Goal: Information Seeking & Learning: Check status

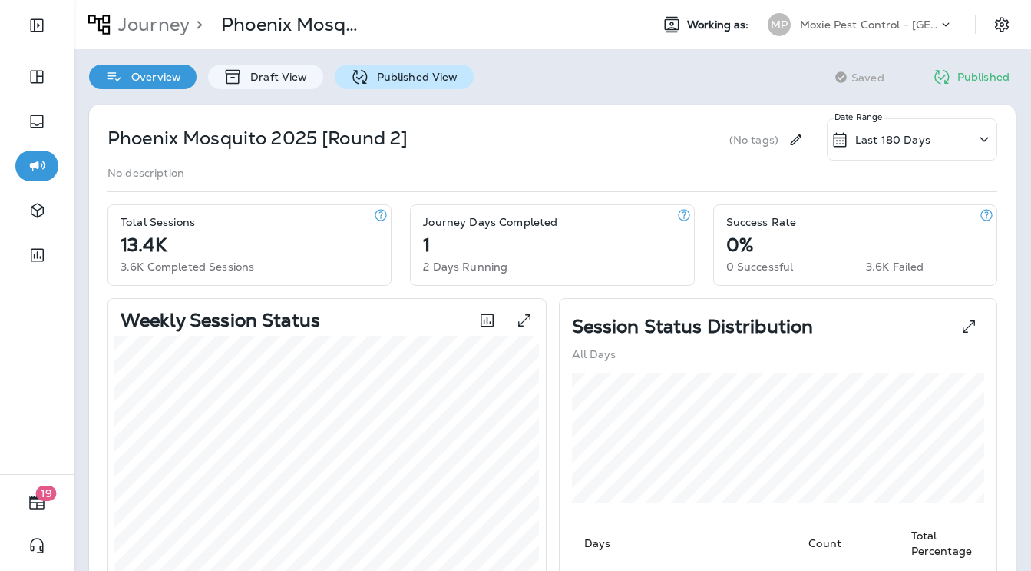
click at [419, 71] on p "Published View" at bounding box center [413, 77] width 89 height 12
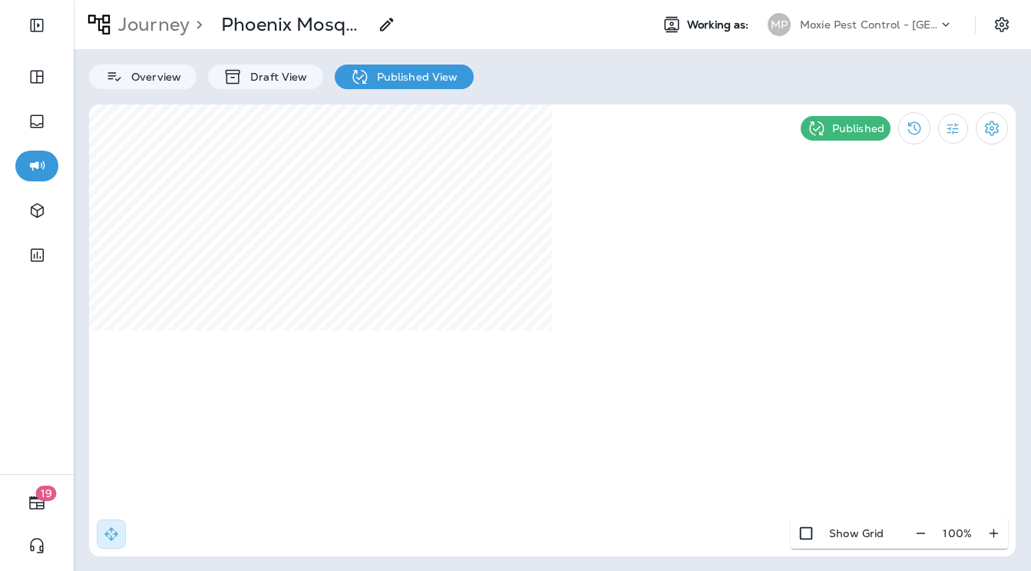
select select "*"
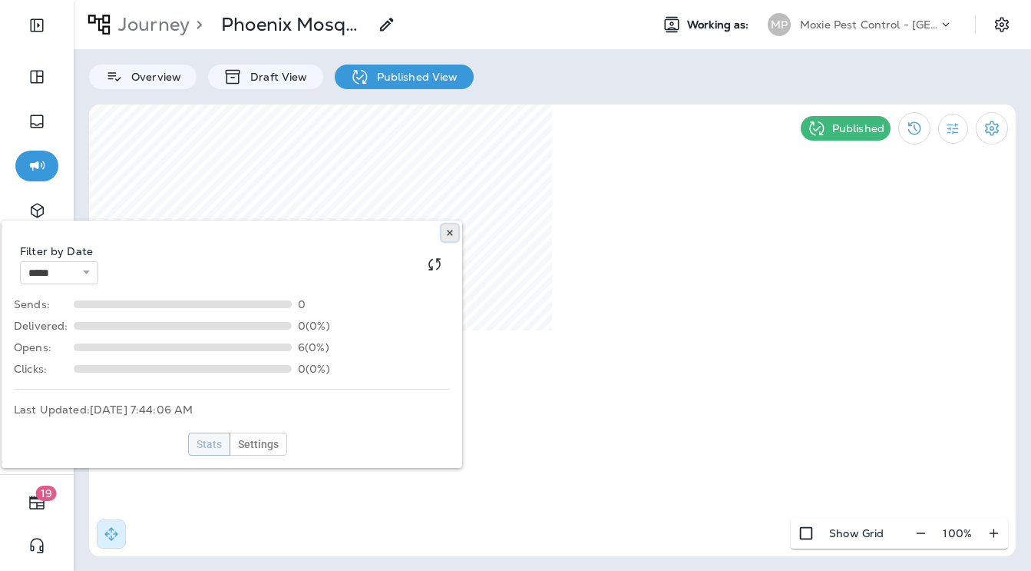
click at [450, 231] on use at bounding box center [449, 233] width 5 height 6
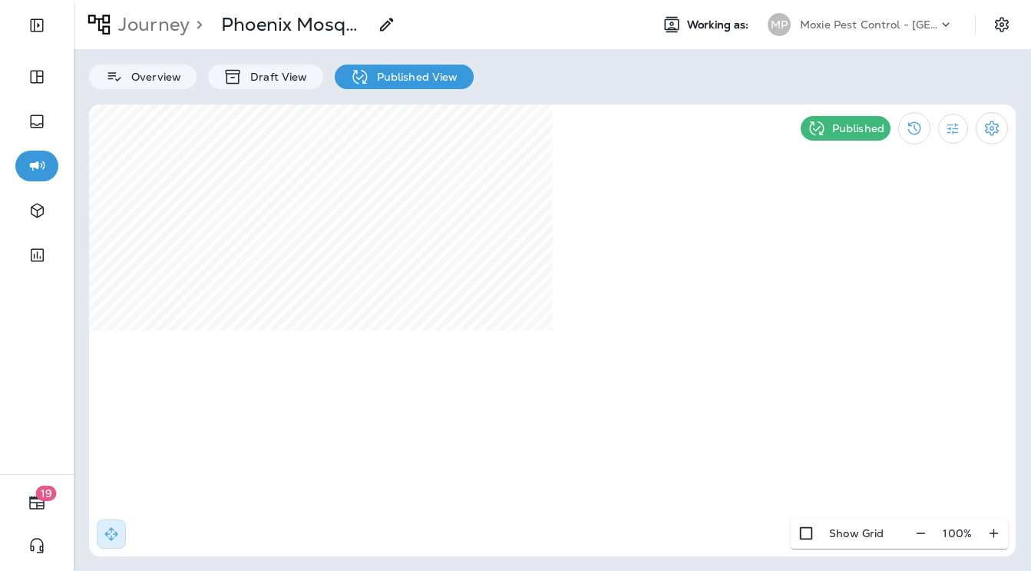
select select "*"
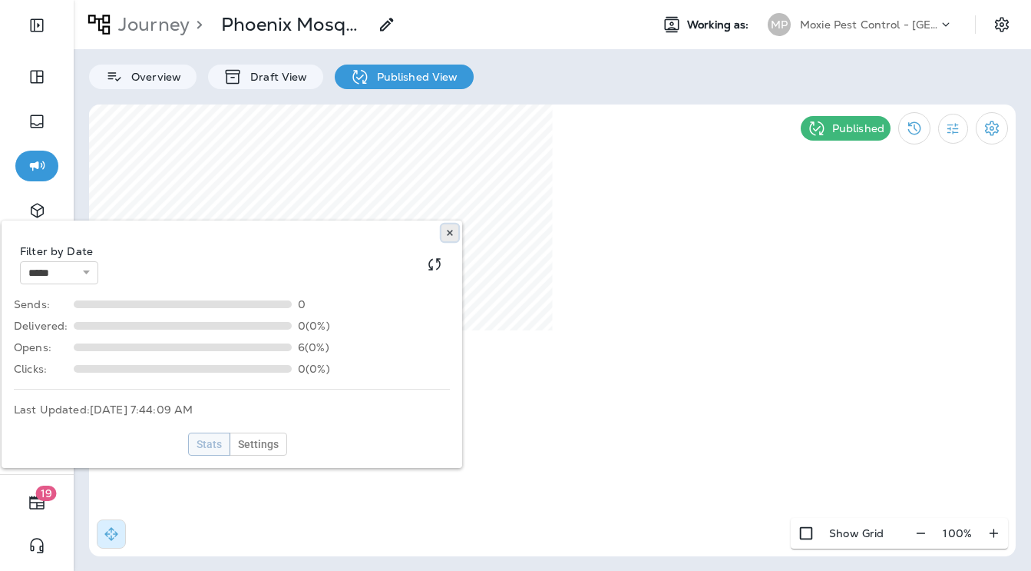
click at [448, 231] on use at bounding box center [449, 233] width 5 height 6
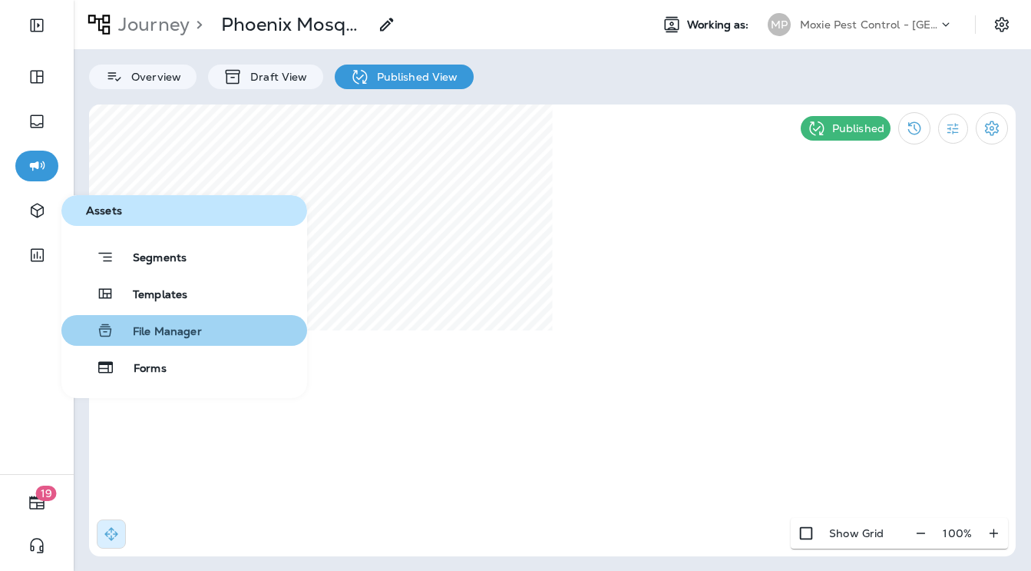
click at [121, 319] on button "File Manager" at bounding box center [184, 330] width 246 height 31
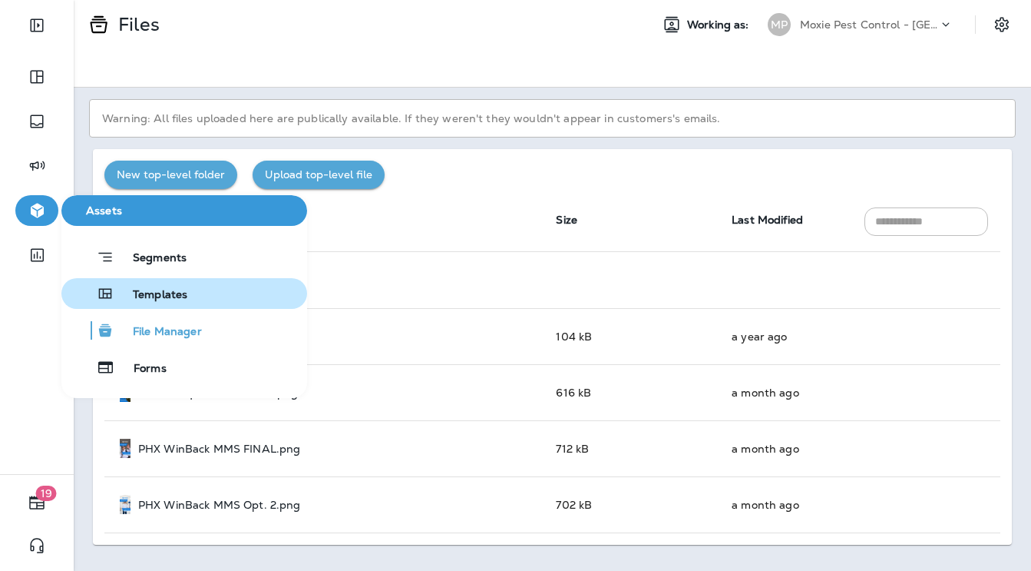
click at [166, 299] on span "Templates" at bounding box center [150, 295] width 73 height 15
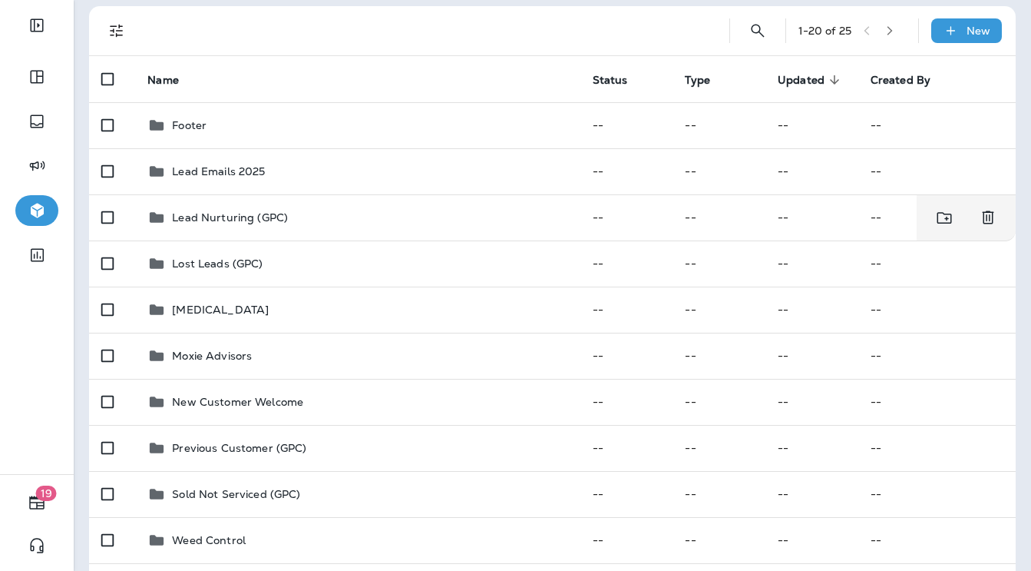
scroll to position [106, 0]
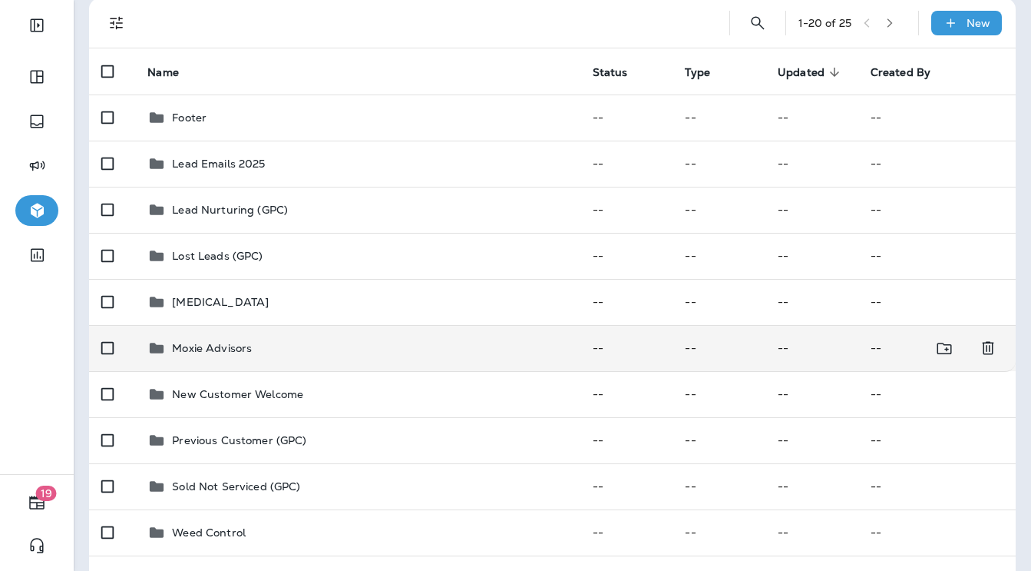
click at [191, 354] on p "Moxie Advisors" at bounding box center [212, 348] width 80 height 12
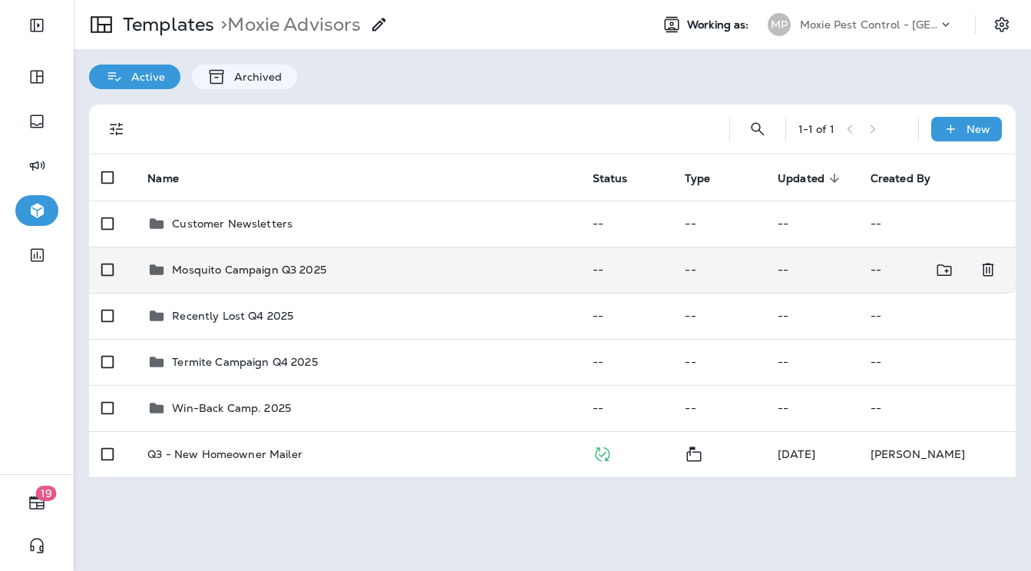
click at [257, 266] on p "Mosquito Campaign Q3 2025" at bounding box center [249, 269] width 154 height 12
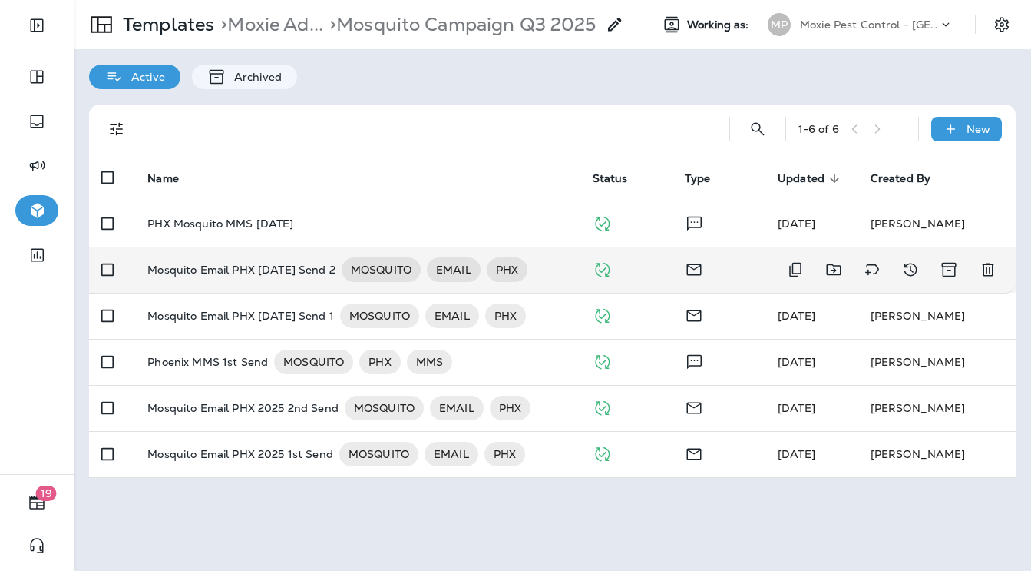
click at [255, 279] on p "Mosquito Email PHX [DATE] Send 2" at bounding box center [240, 269] width 187 height 25
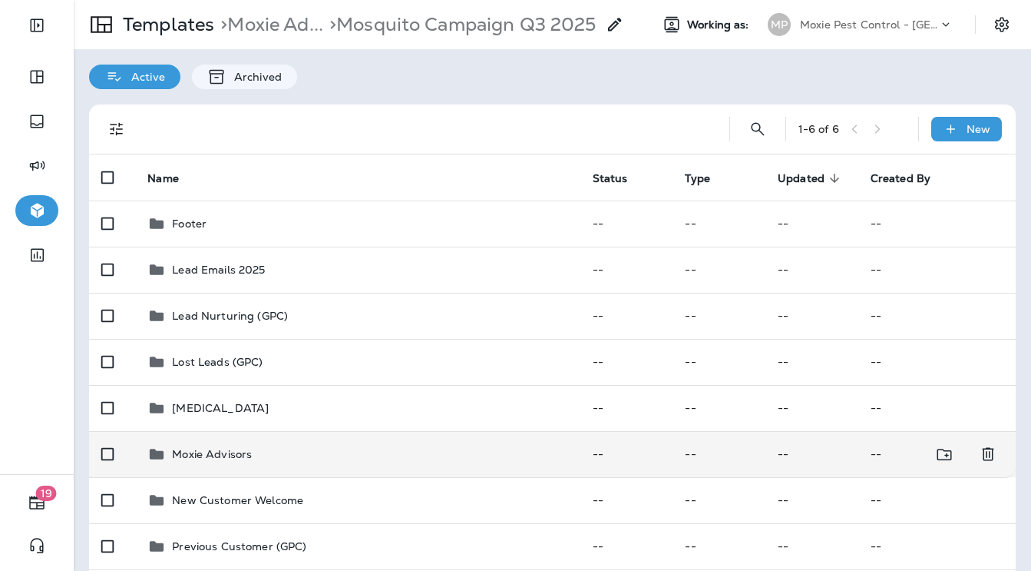
click at [223, 461] on div "Moxie Advisors" at bounding box center [212, 454] width 80 height 18
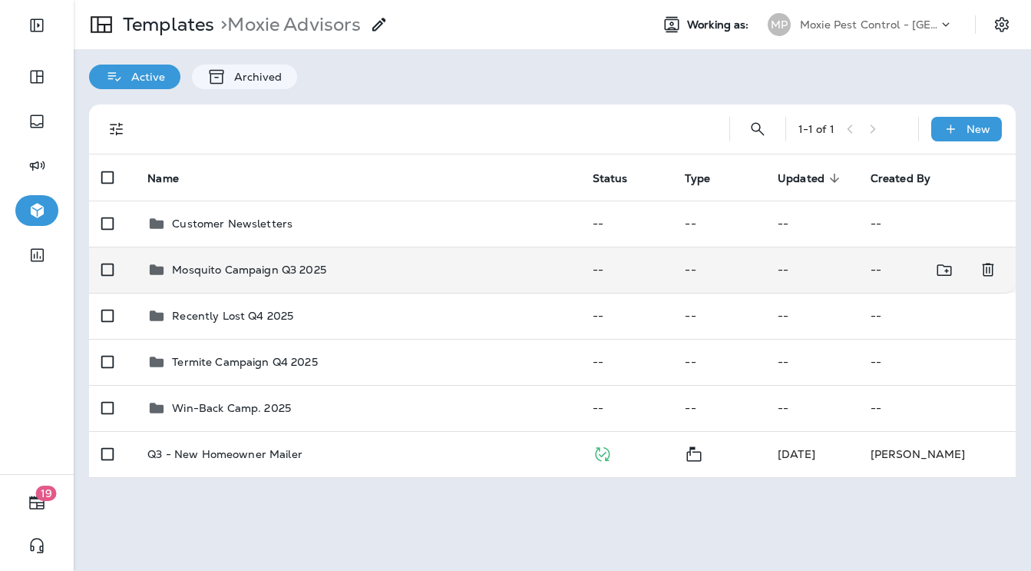
click at [267, 275] on p "Mosquito Campaign Q3 2025" at bounding box center [249, 269] width 154 height 12
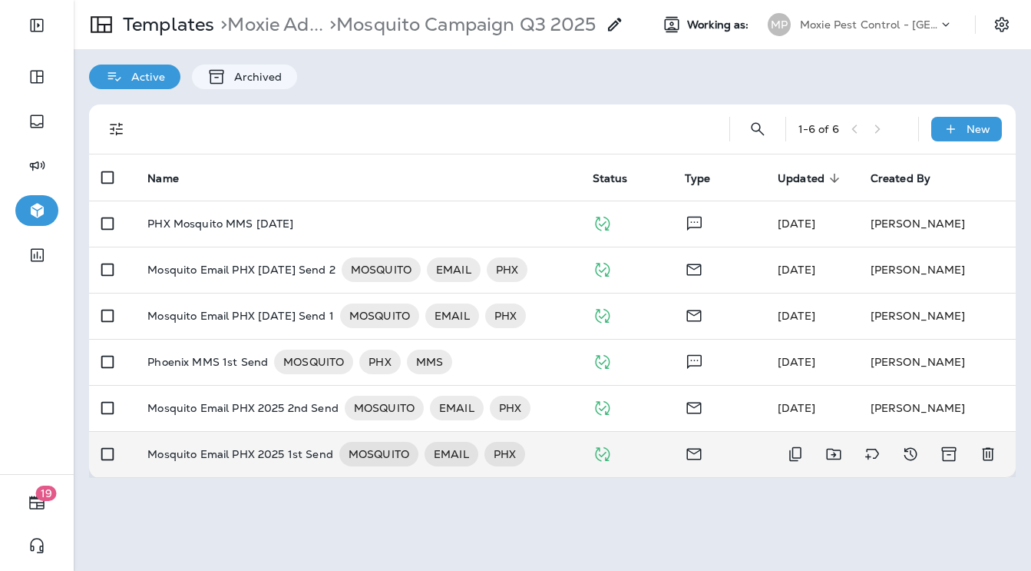
click at [260, 452] on p "Mosquito Email PHX 2025 1st Send" at bounding box center [239, 454] width 185 height 25
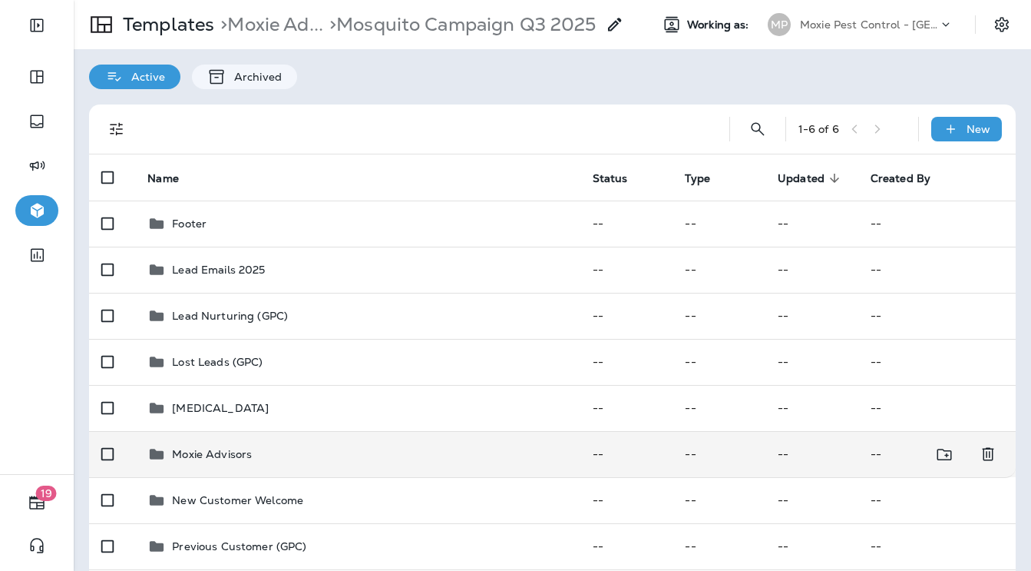
click at [220, 452] on p "Moxie Advisors" at bounding box center [212, 454] width 80 height 12
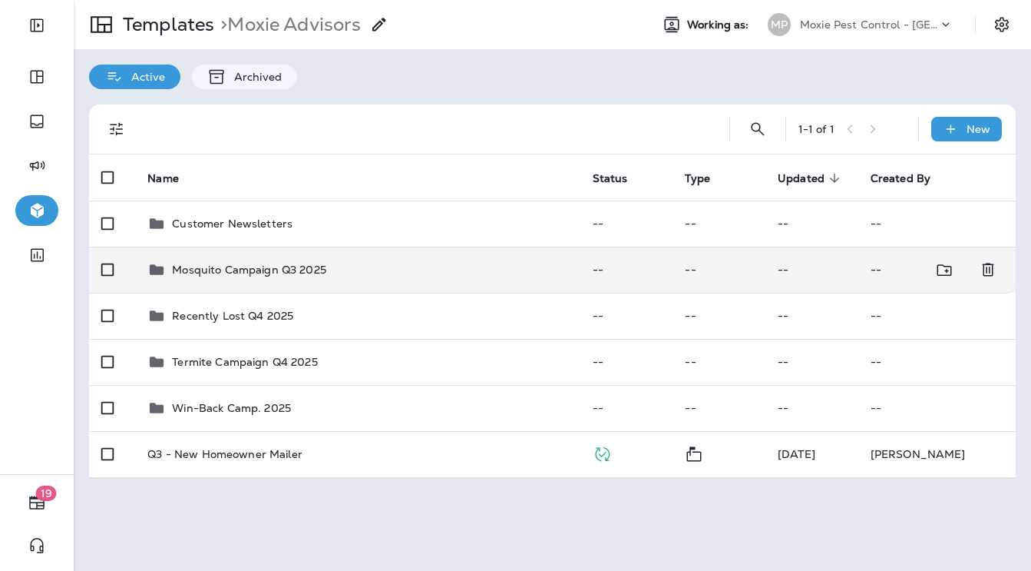
click at [271, 273] on p "Mosquito Campaign Q3 2025" at bounding box center [249, 269] width 154 height 12
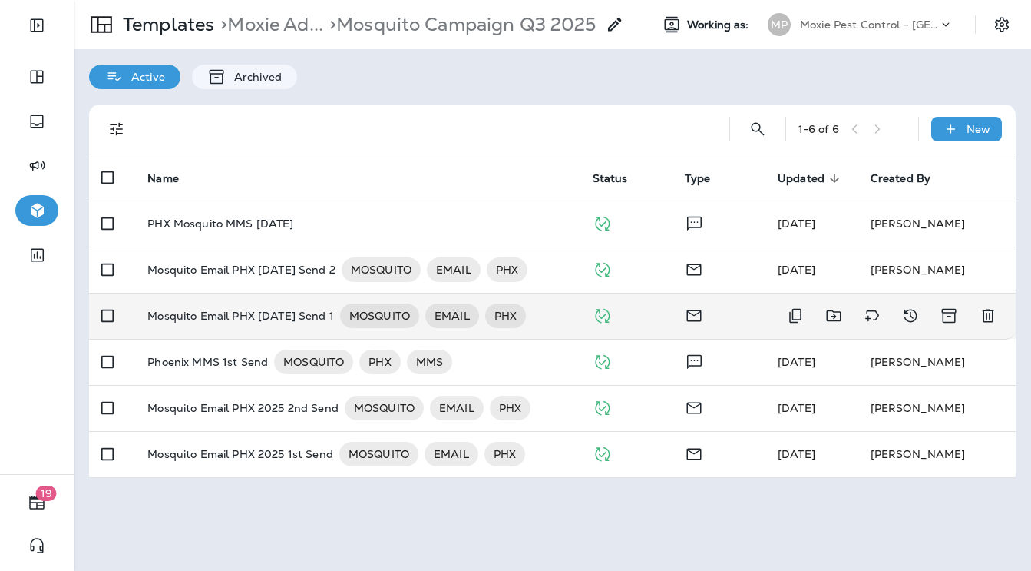
click at [243, 317] on p "Mosquito Email PHX [DATE] Send 1" at bounding box center [240, 315] width 186 height 25
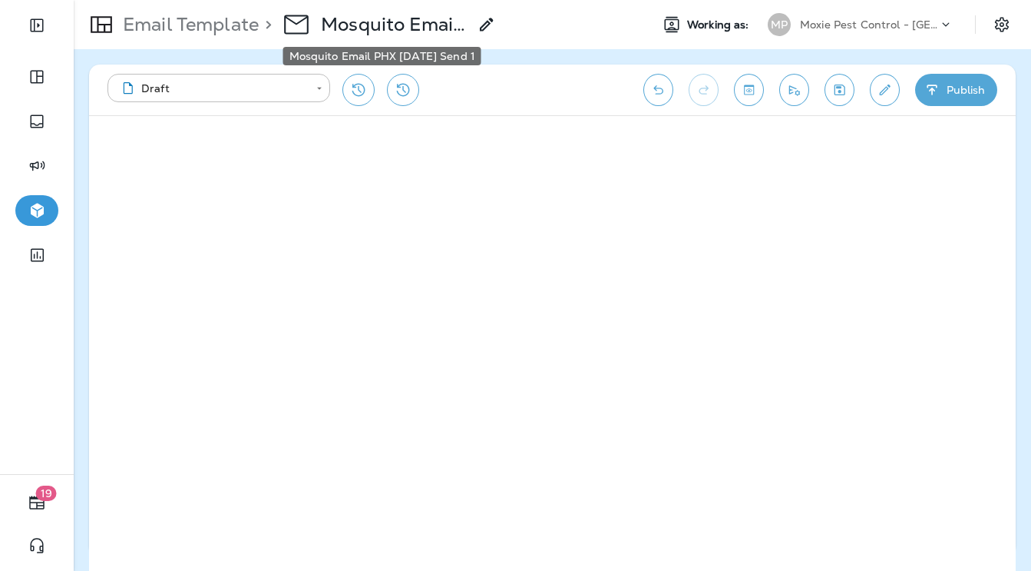
click at [389, 22] on p "Mosquito Email PHX [DATE] Send 1" at bounding box center [394, 24] width 147 height 23
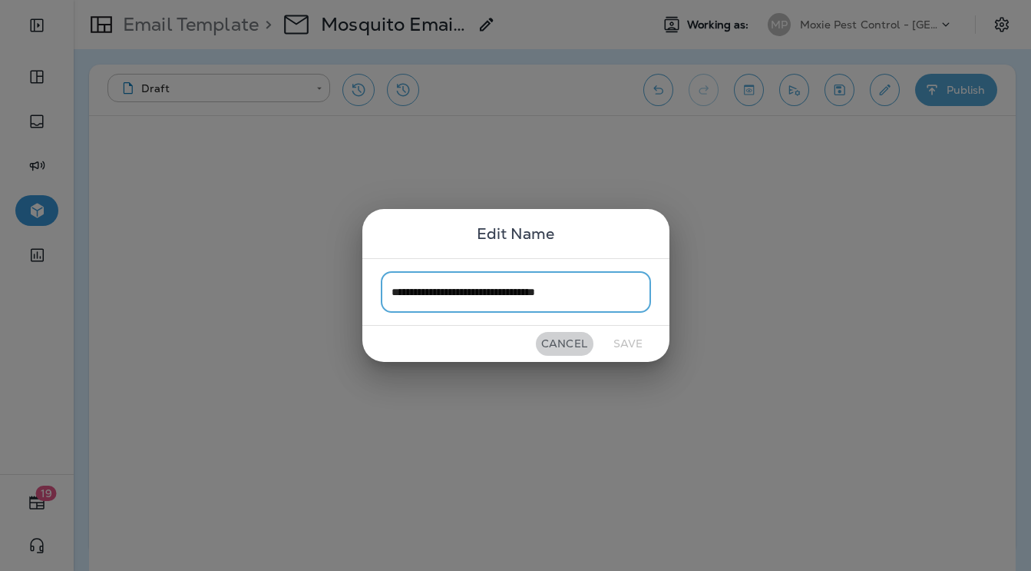
click at [568, 339] on button "Cancel" at bounding box center [565, 344] width 58 height 24
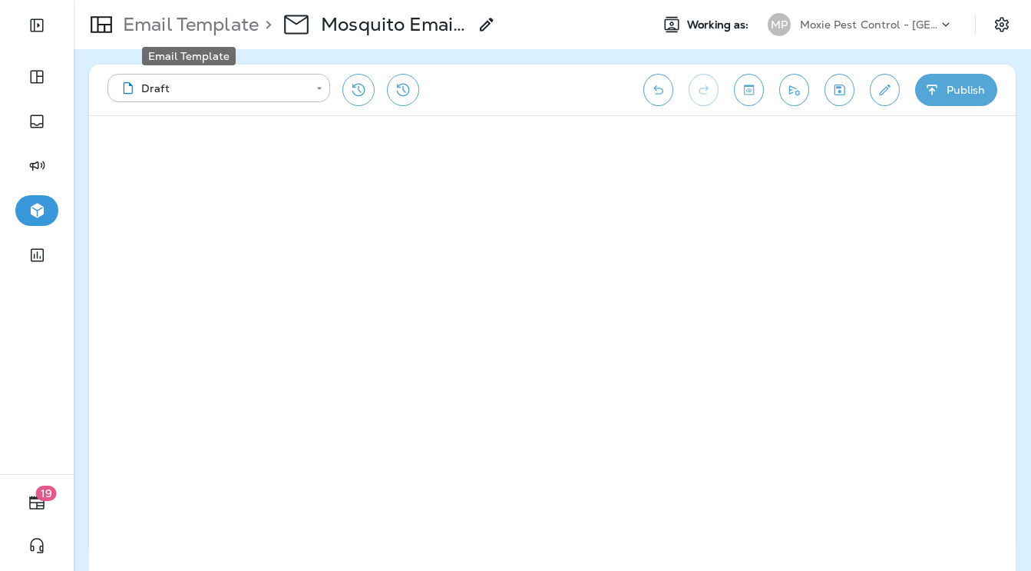
click at [230, 28] on p "Email Template" at bounding box center [188, 24] width 142 height 23
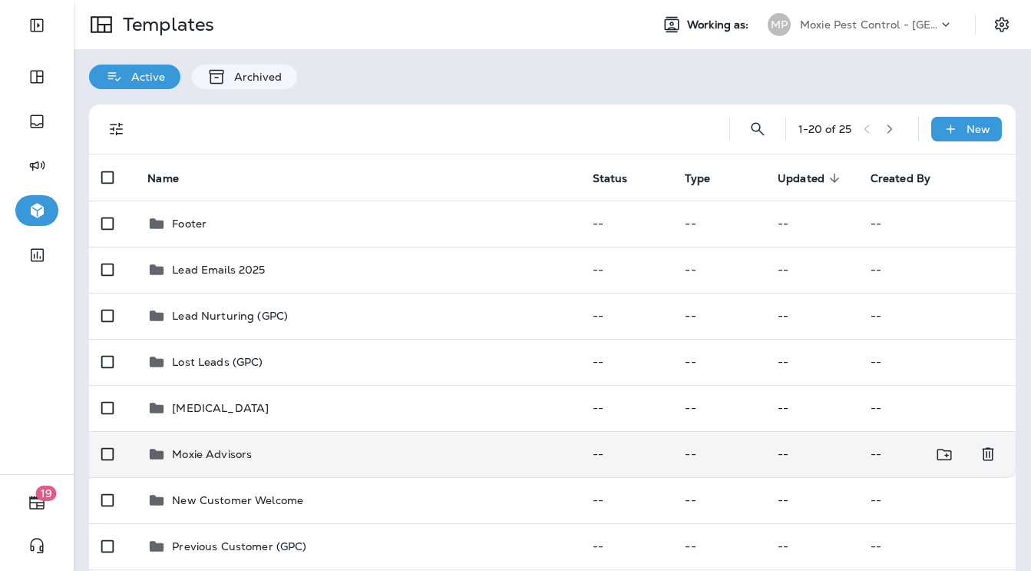
click at [255, 450] on div "Moxie Advisors" at bounding box center [357, 454] width 420 height 18
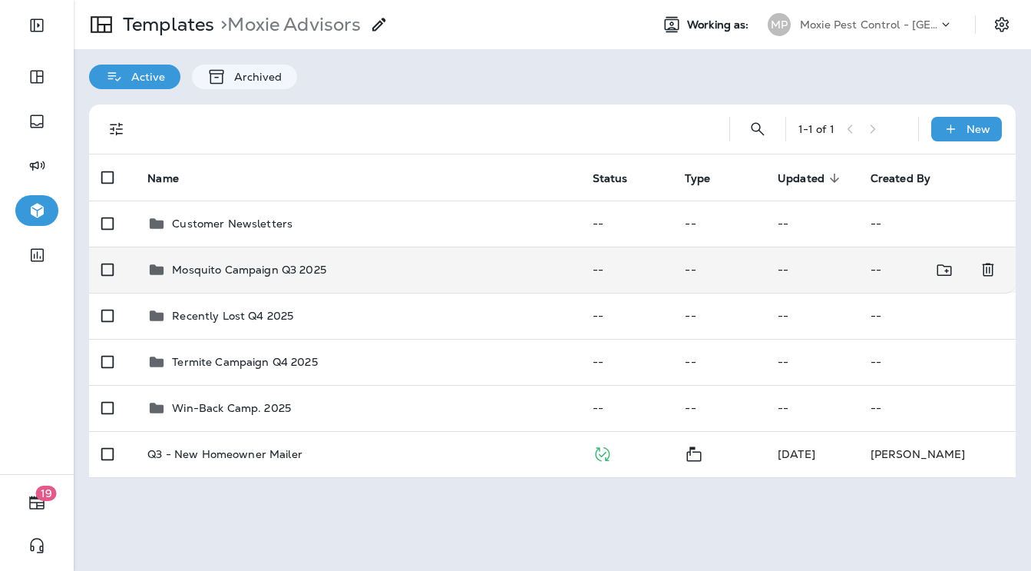
click at [263, 278] on div "Mosquito Campaign Q3 2025" at bounding box center [249, 269] width 154 height 18
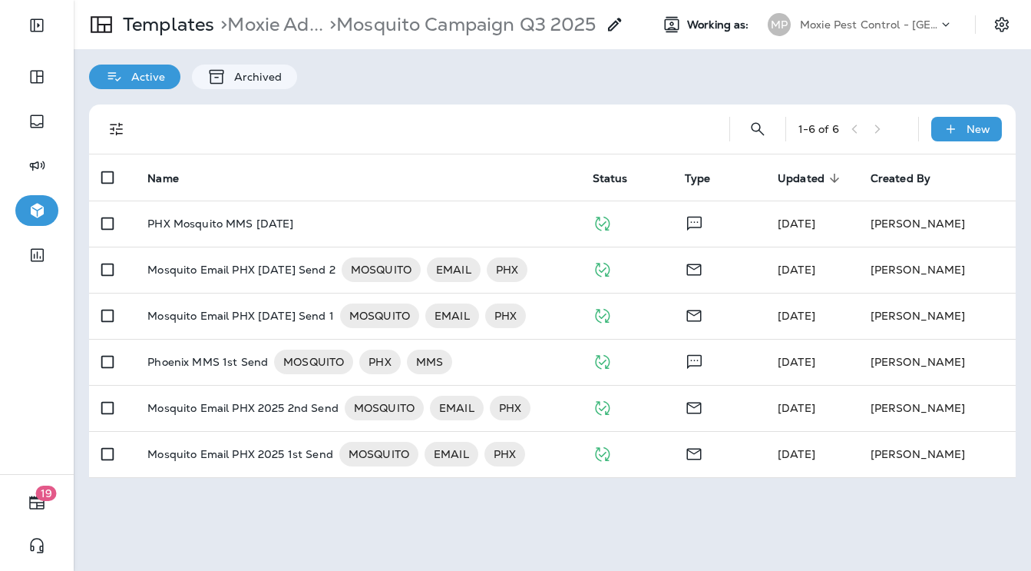
click at [263, 278] on p "Mosquito Email PHX [DATE] Send 2" at bounding box center [240, 269] width 187 height 25
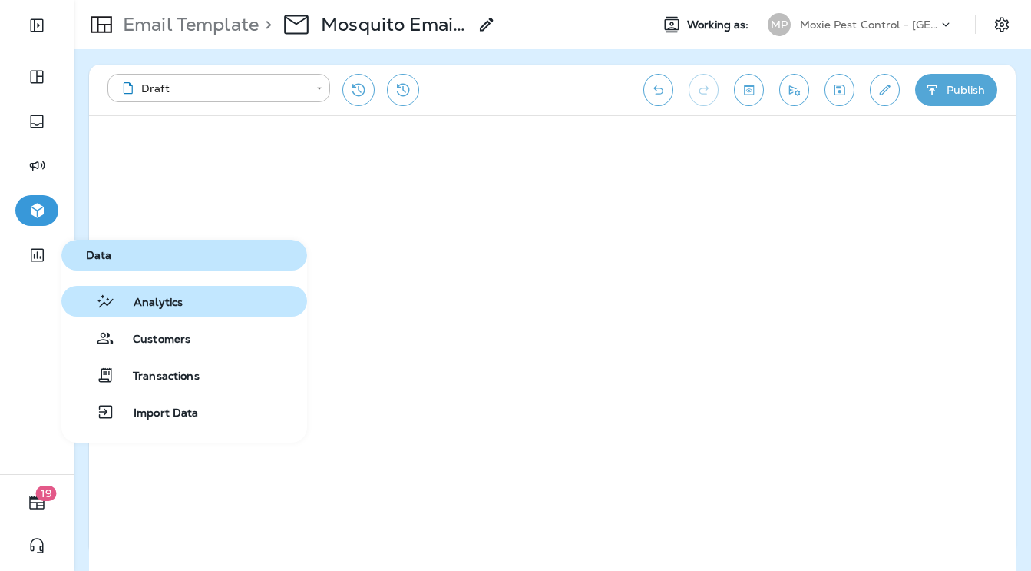
click at [131, 306] on span "Analytics" at bounding box center [149, 303] width 68 height 15
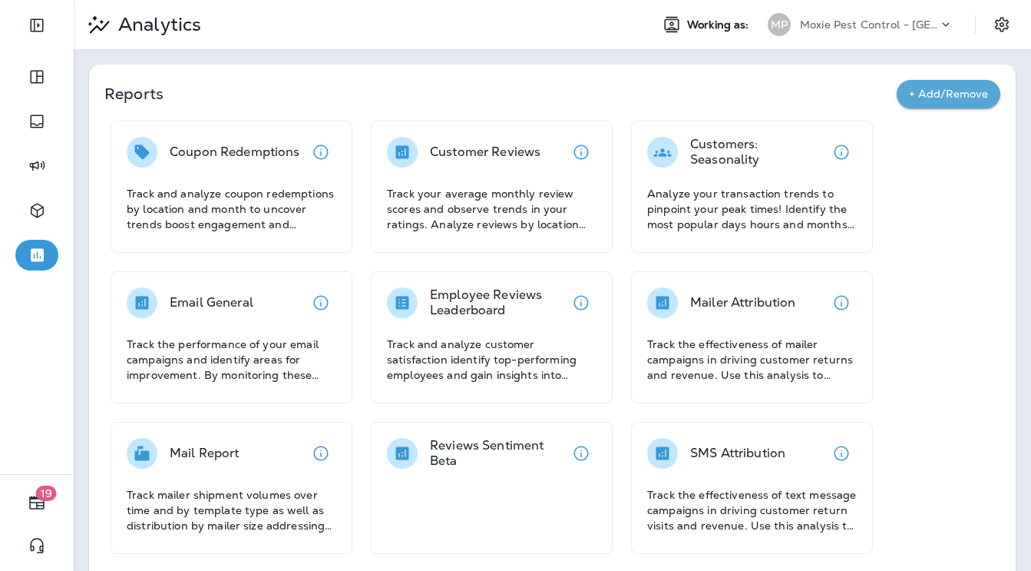
click at [131, 306] on div at bounding box center [142, 302] width 31 height 31
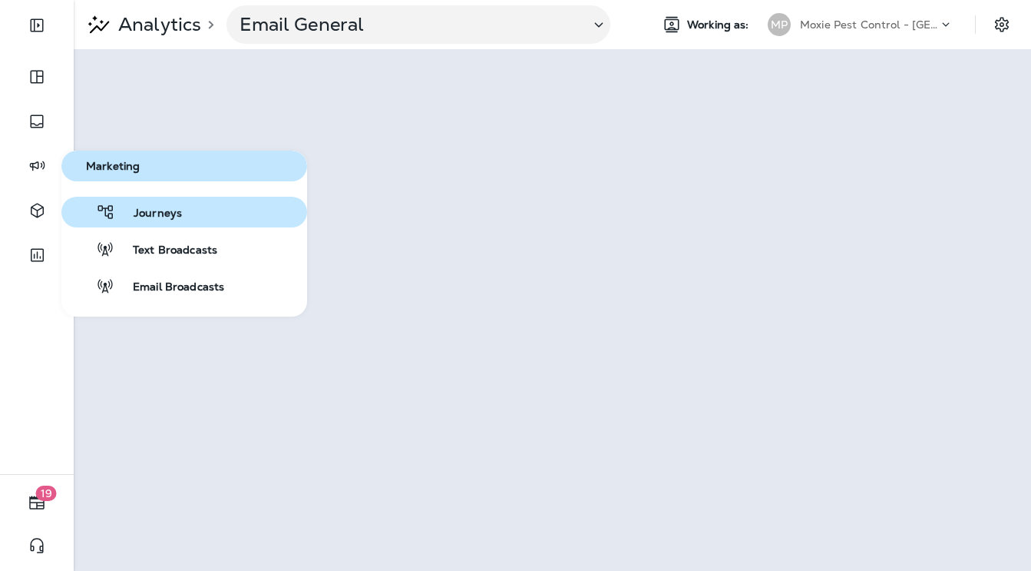
click at [111, 201] on button "Journeys" at bounding box center [184, 212] width 246 height 31
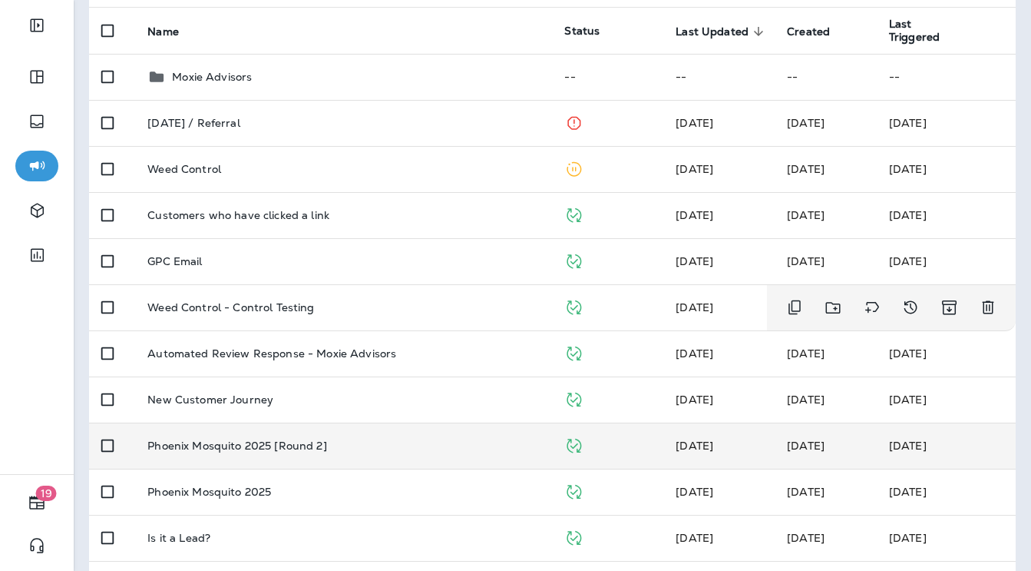
scroll to position [159, 0]
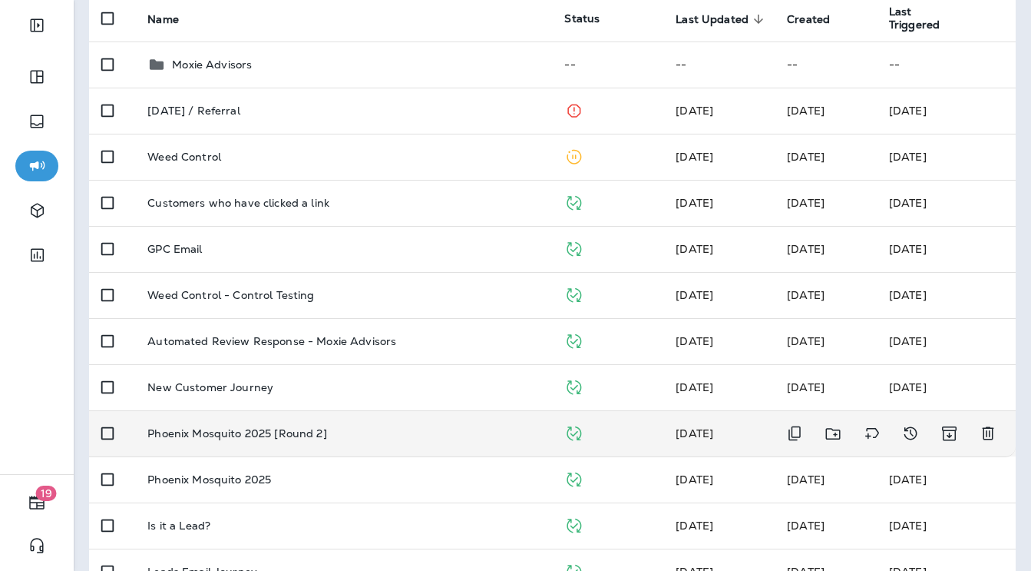
click at [258, 442] on td "Phoenix Mosquito 2025 [Round 2]" at bounding box center [343, 433] width 417 height 46
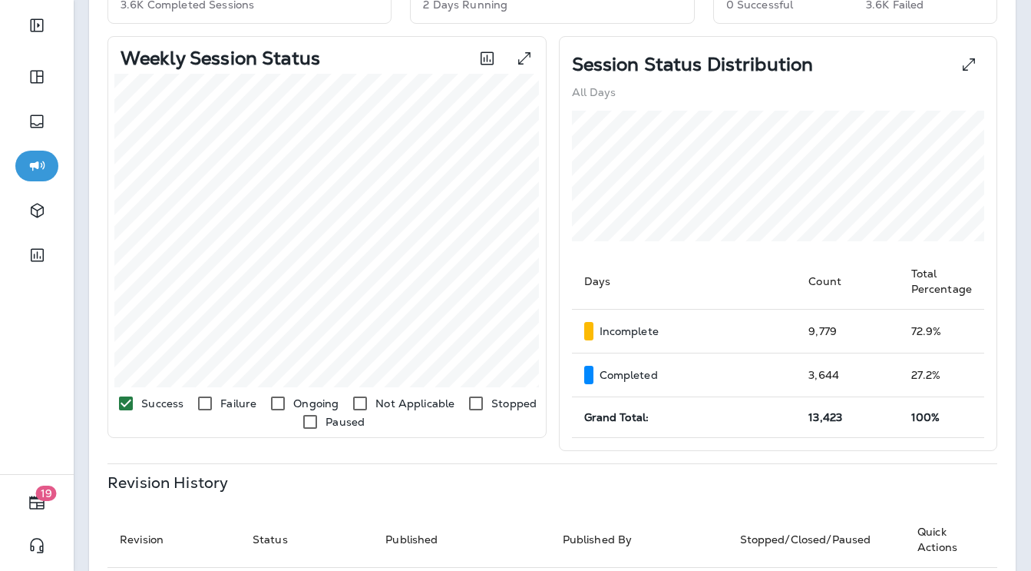
scroll to position [184, 0]
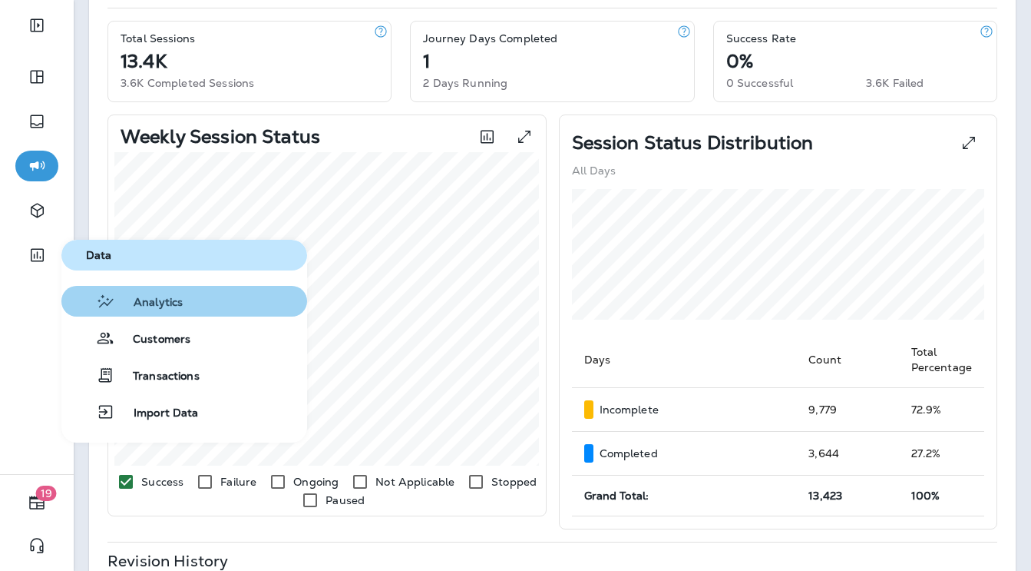
click at [131, 293] on div "Analytics" at bounding box center [125, 301] width 115 height 18
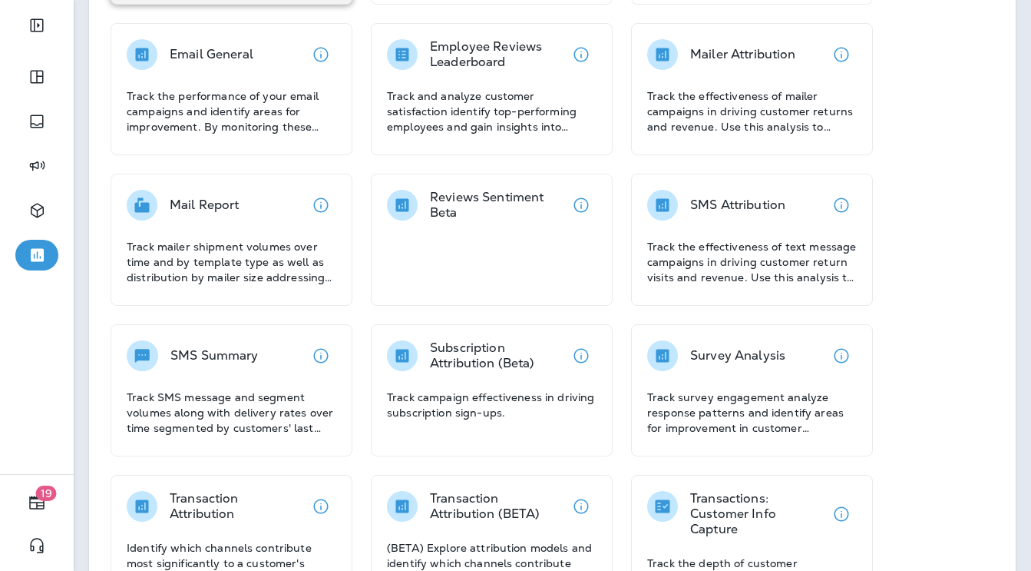
scroll to position [276, 0]
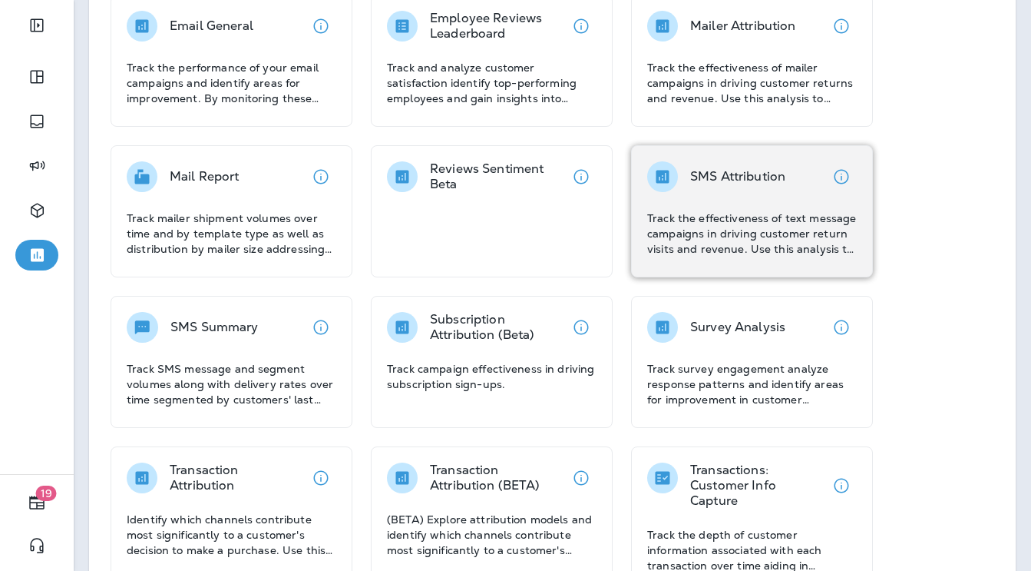
click at [769, 182] on p "SMS Attribution" at bounding box center [737, 176] width 95 height 15
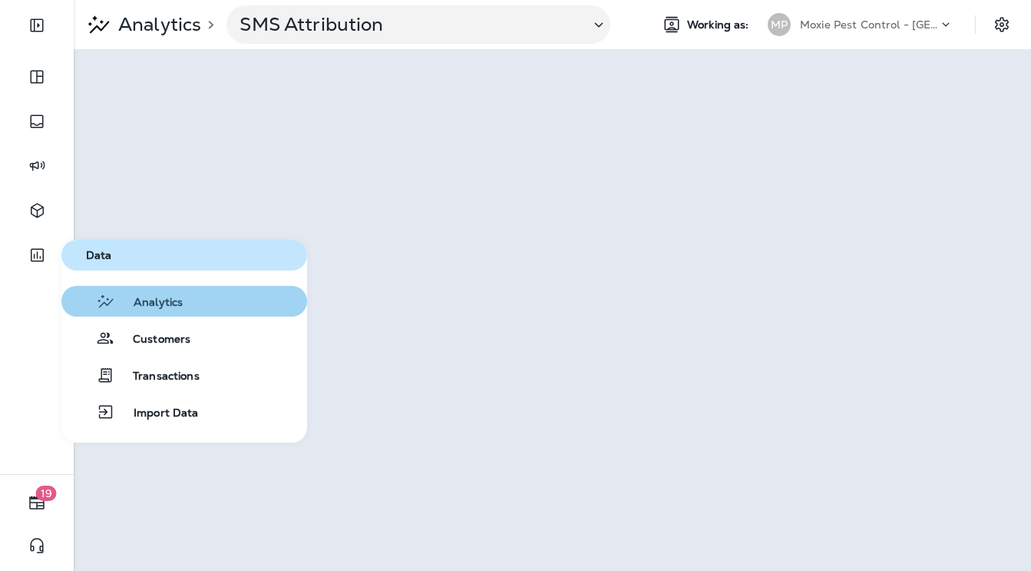
click at [164, 309] on span "Analytics" at bounding box center [149, 303] width 68 height 15
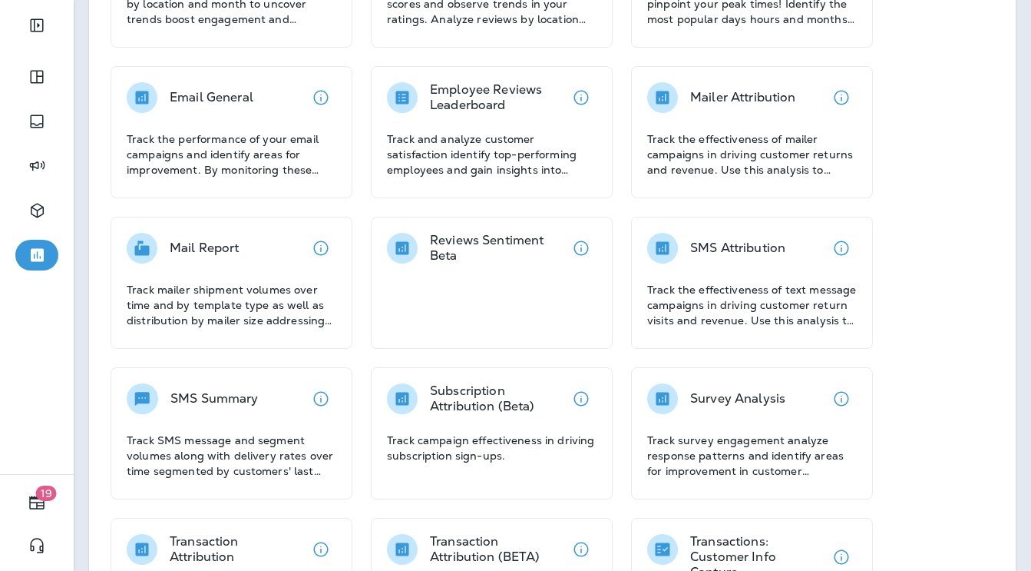
scroll to position [207, 0]
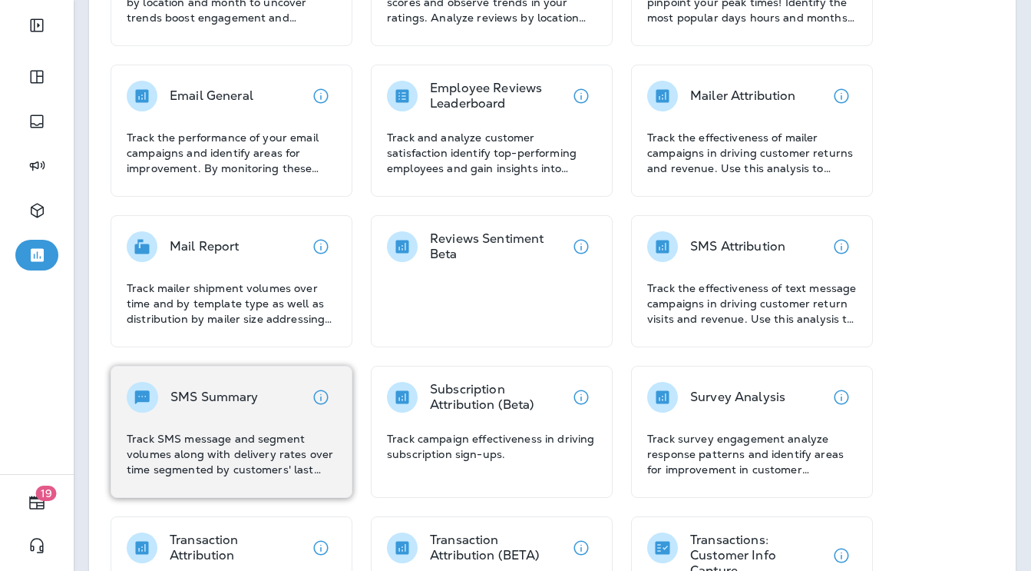
click at [246, 412] on div "SMS Summary Track SMS message and segment volumes along with delivery rates ove…" at bounding box center [232, 429] width 210 height 95
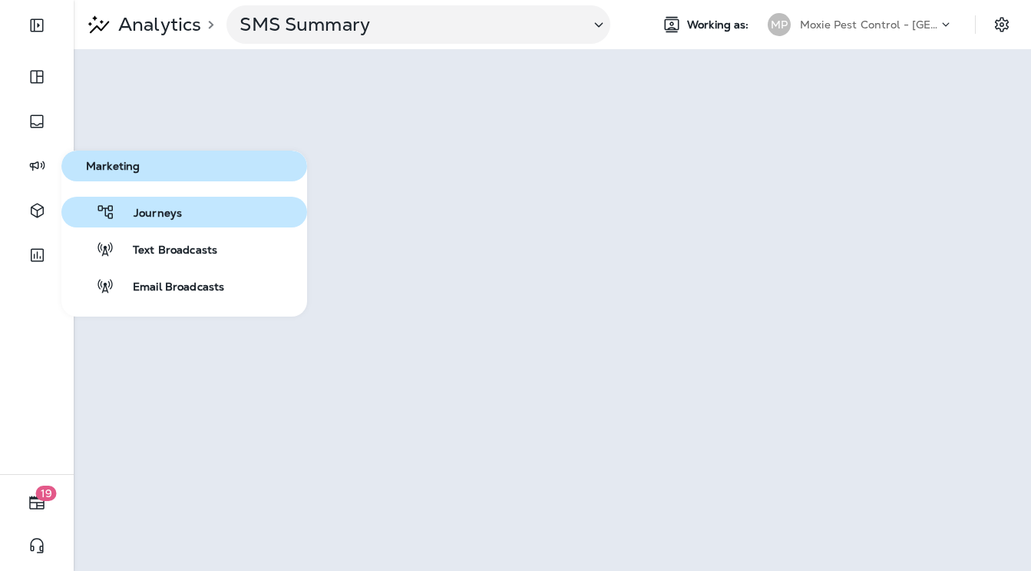
click at [143, 210] on span "Journeys" at bounding box center [148, 214] width 67 height 15
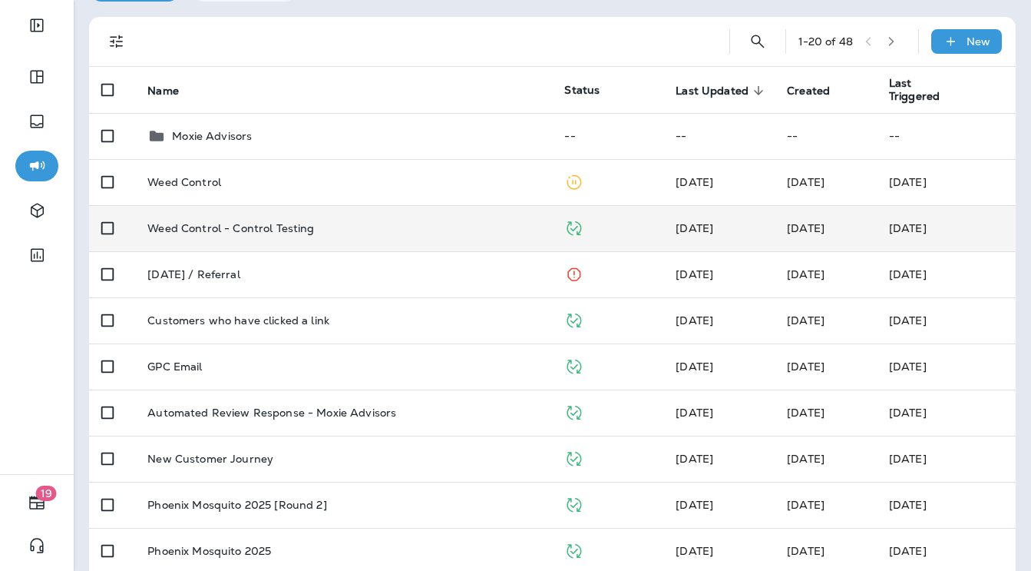
scroll to position [82, 0]
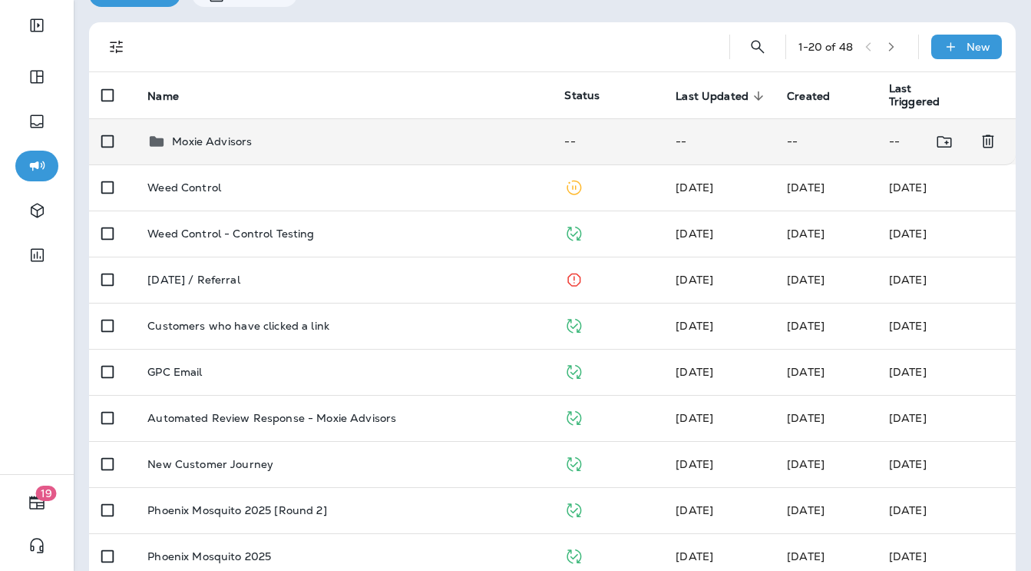
click at [260, 161] on td "Moxie Advisors" at bounding box center [343, 141] width 417 height 46
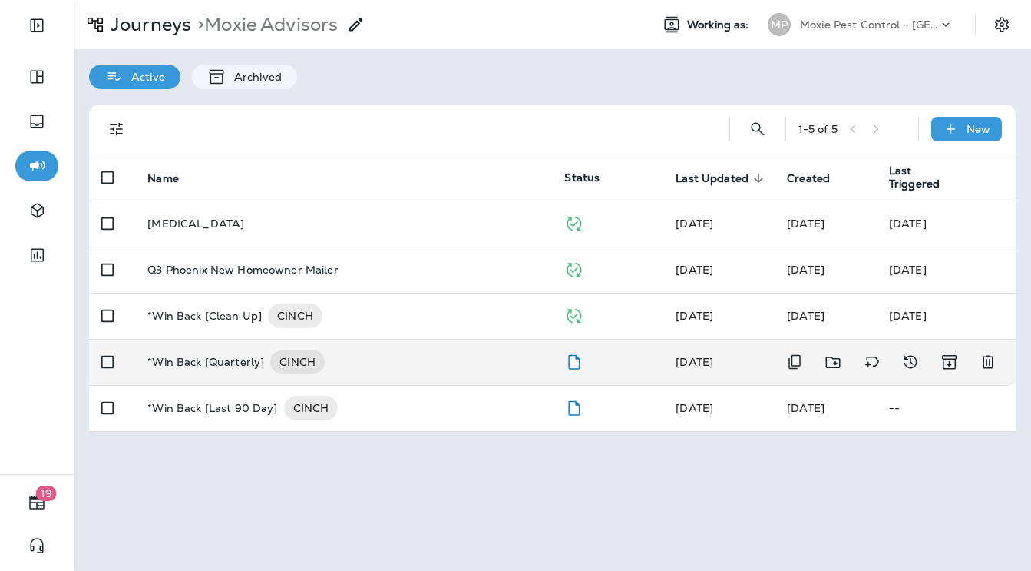
click at [211, 353] on p "*Win Back [Quarterly]" at bounding box center [205, 361] width 117 height 25
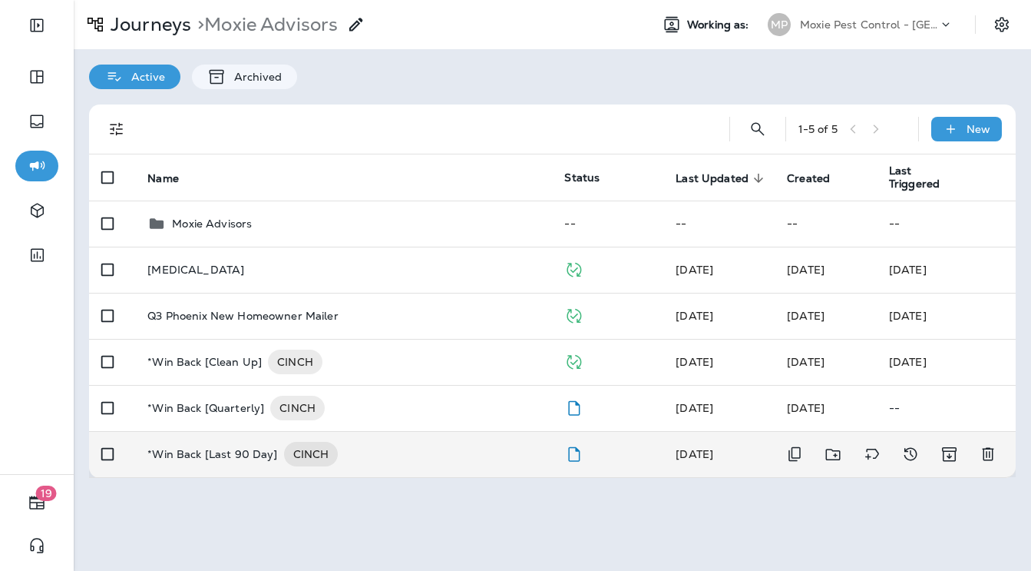
click at [206, 446] on p "*Win Back [Last 90 Day]" at bounding box center [212, 454] width 130 height 25
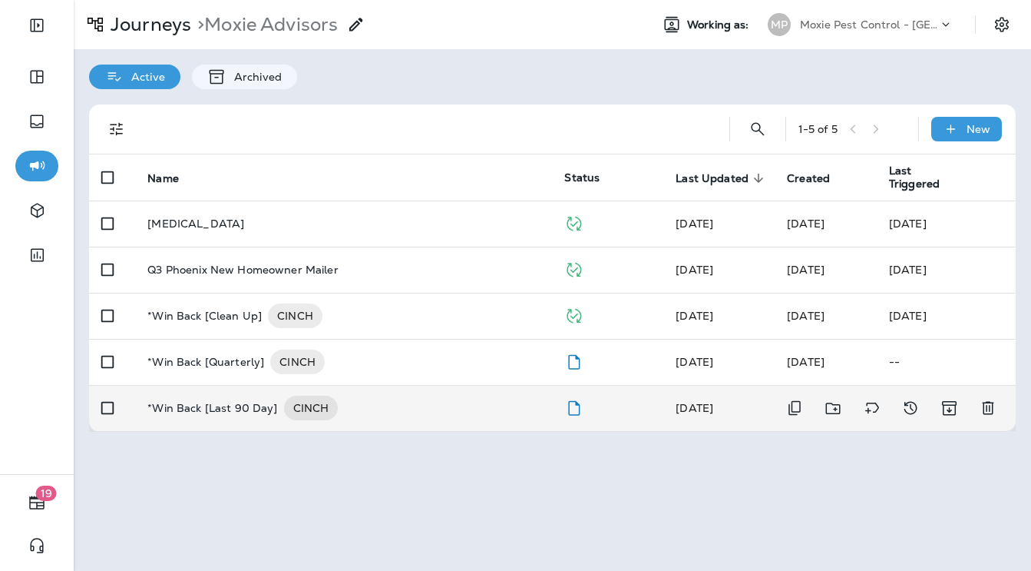
click at [245, 411] on p "*Win Back [Last 90 Day]" at bounding box center [212, 407] width 130 height 25
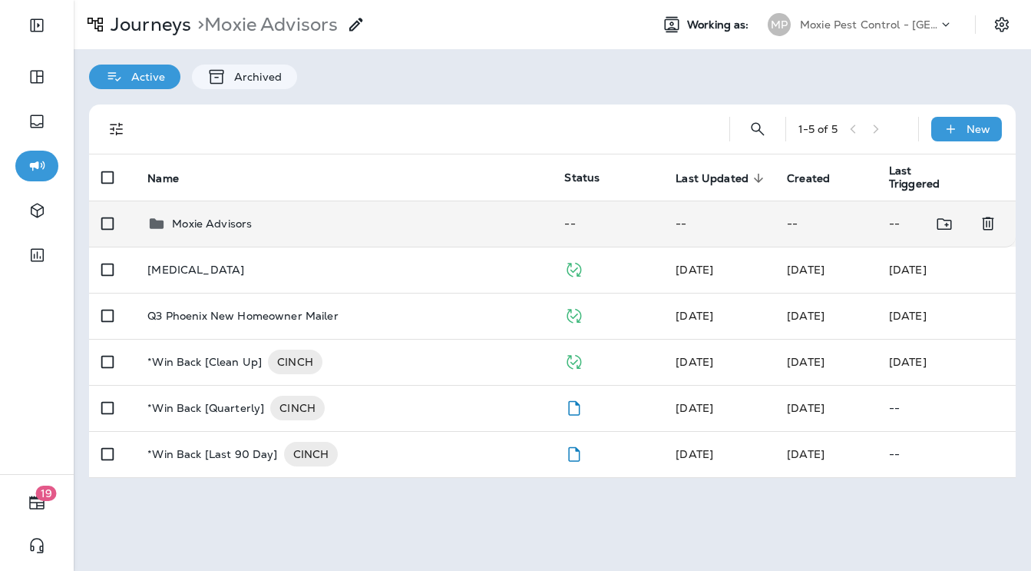
click at [290, 233] on td "Moxie Advisors" at bounding box center [343, 223] width 417 height 46
click at [202, 227] on p "Moxie Advisors" at bounding box center [212, 223] width 80 height 12
click at [218, 227] on p "Moxie Advisors" at bounding box center [212, 223] width 80 height 12
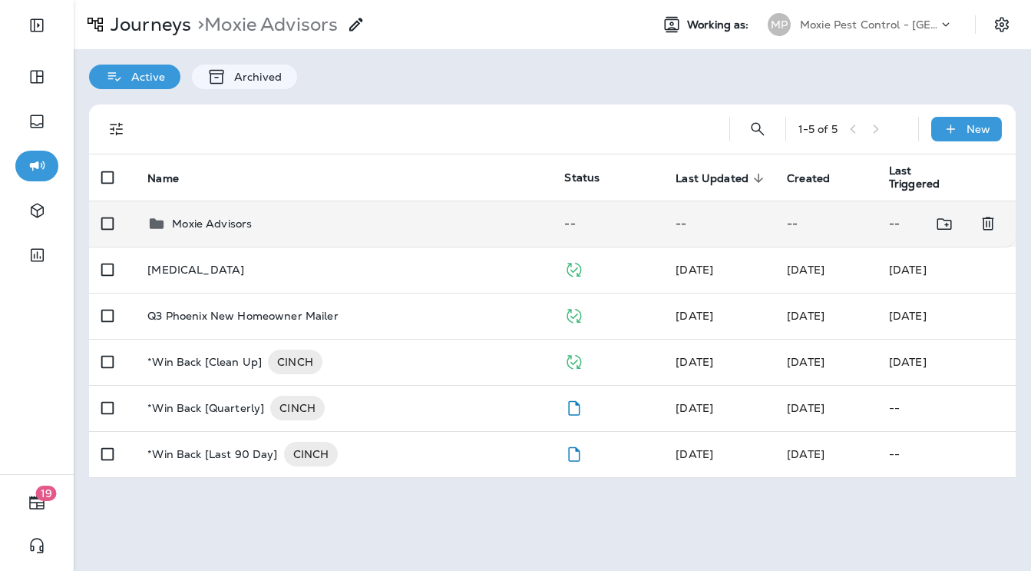
click at [173, 220] on p "Moxie Advisors" at bounding box center [212, 223] width 80 height 12
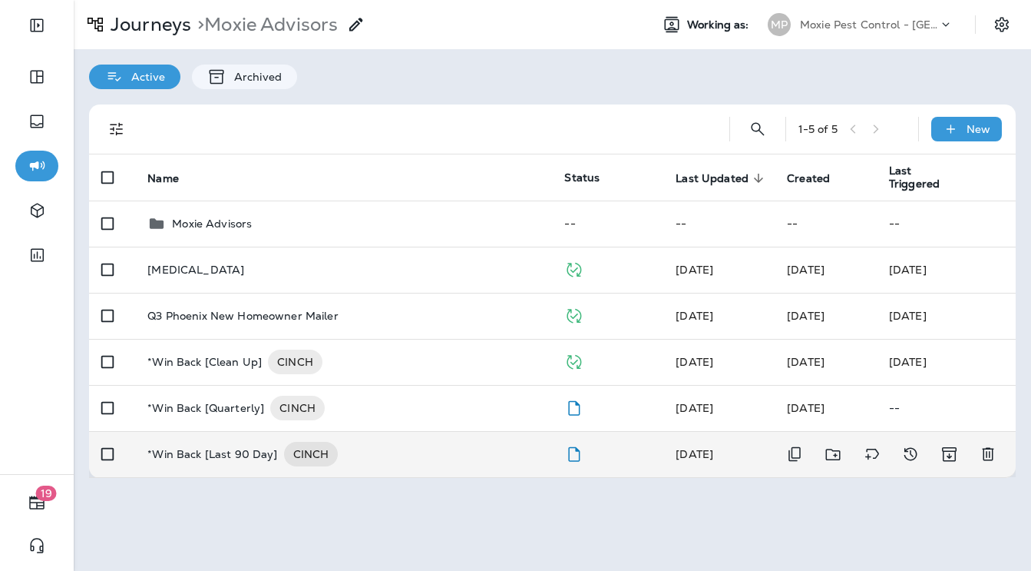
click at [215, 459] on p "*Win Back [Last 90 Day]" at bounding box center [212, 454] width 130 height 25
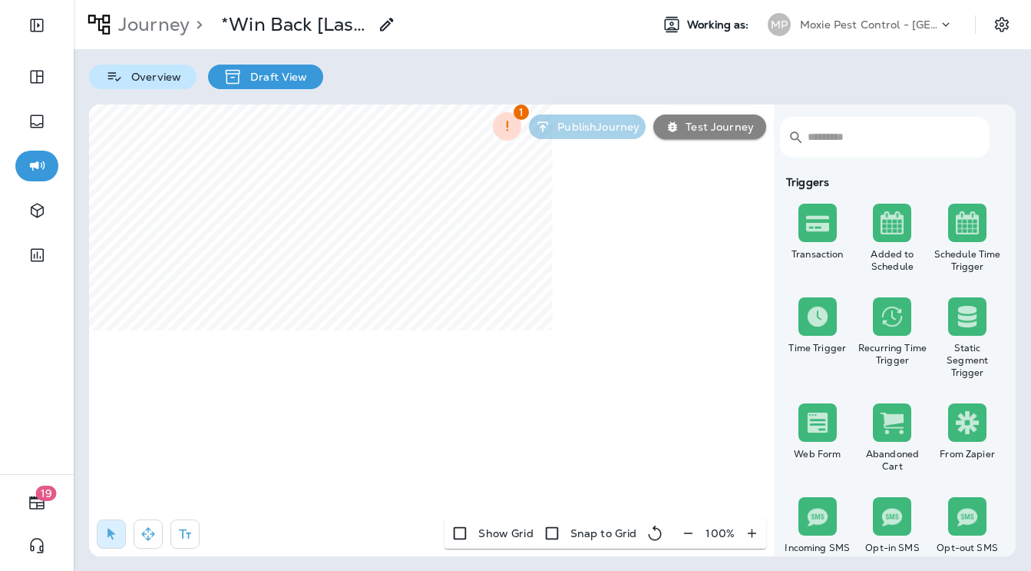
click at [161, 82] on p "Overview" at bounding box center [153, 77] width 58 height 12
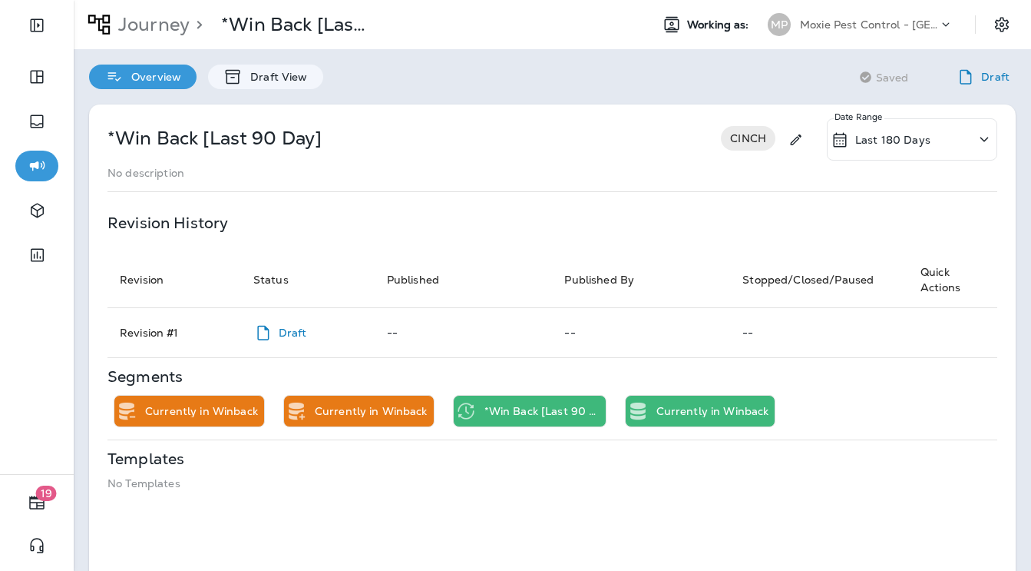
click at [184, 27] on p "Journey" at bounding box center [151, 24] width 78 height 23
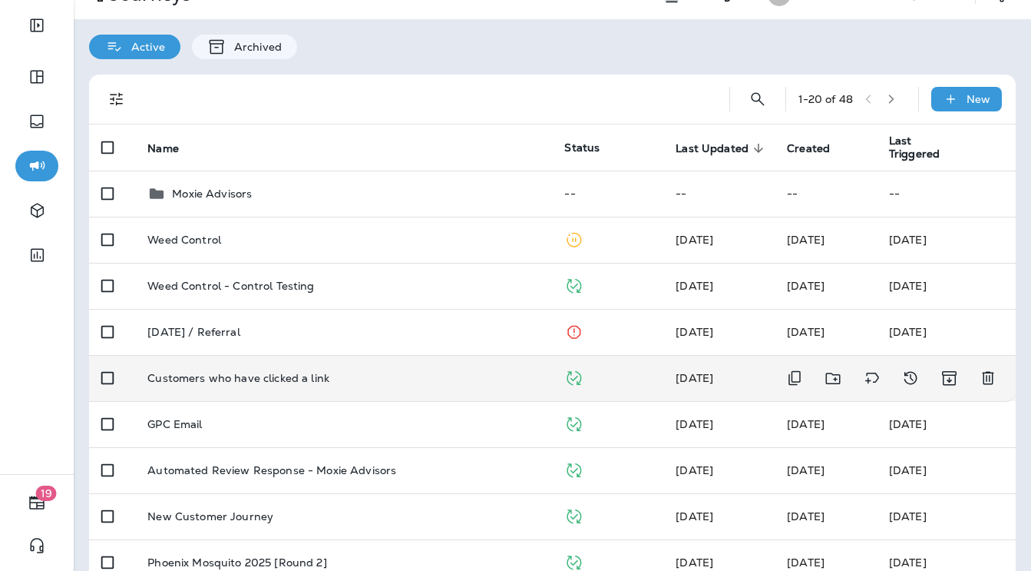
scroll to position [33, 0]
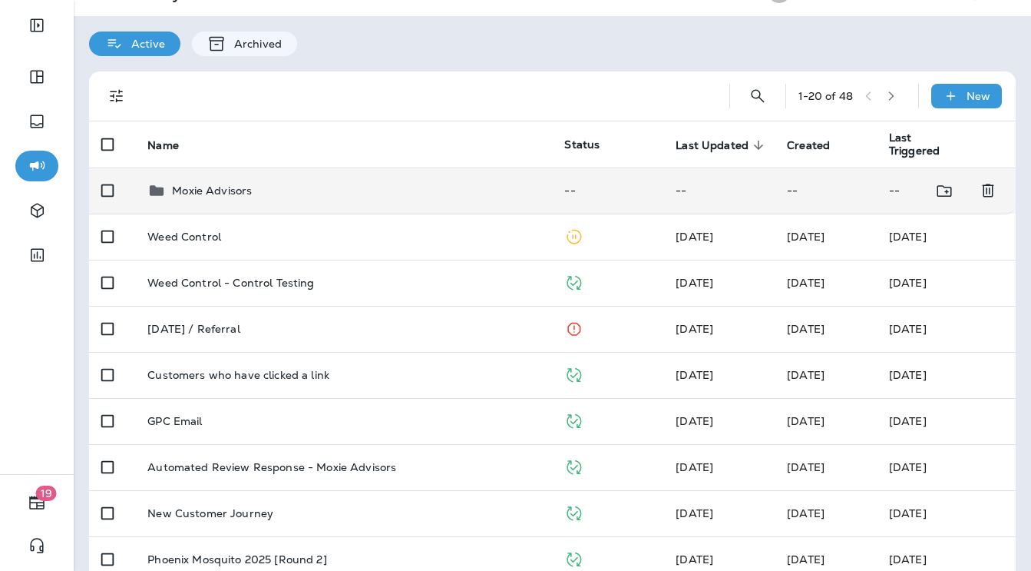
click at [346, 187] on div "Moxie Advisors" at bounding box center [343, 190] width 392 height 18
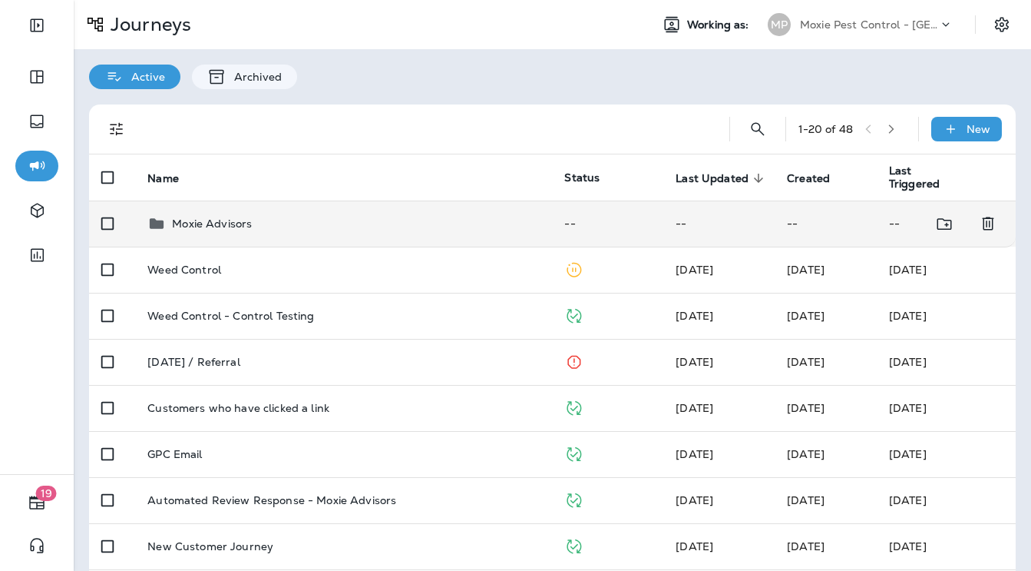
click at [264, 219] on div "Moxie Advisors" at bounding box center [343, 223] width 392 height 18
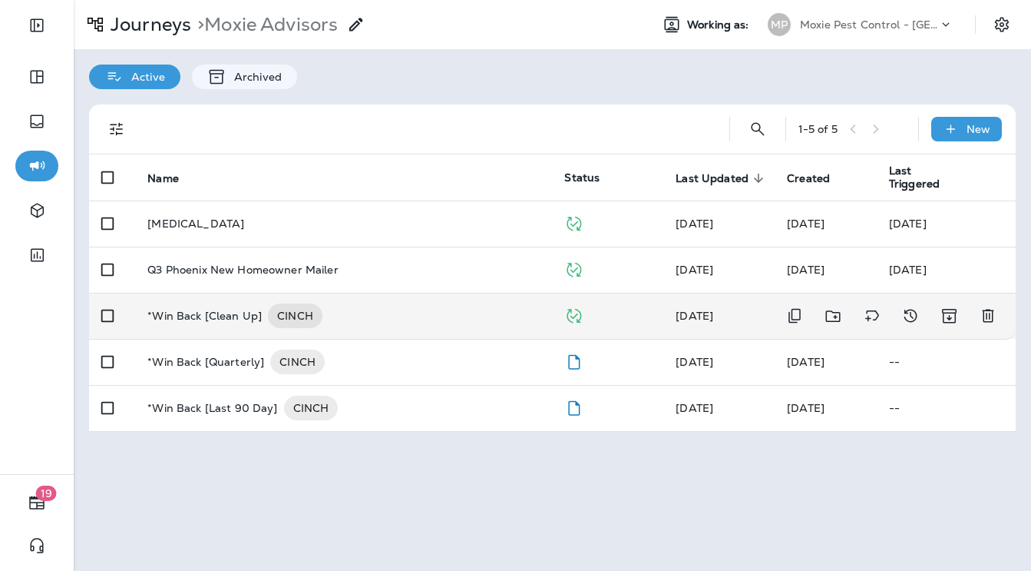
click at [508, 320] on div "*Win Back [Clean Up] CINCH" at bounding box center [343, 315] width 392 height 25
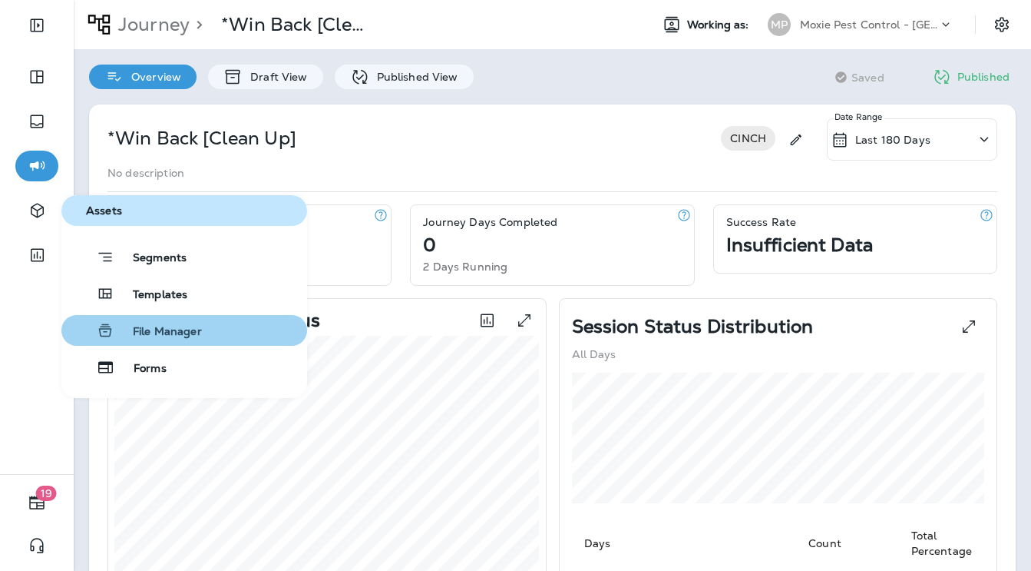
click at [217, 330] on button "File Manager" at bounding box center [184, 330] width 246 height 31
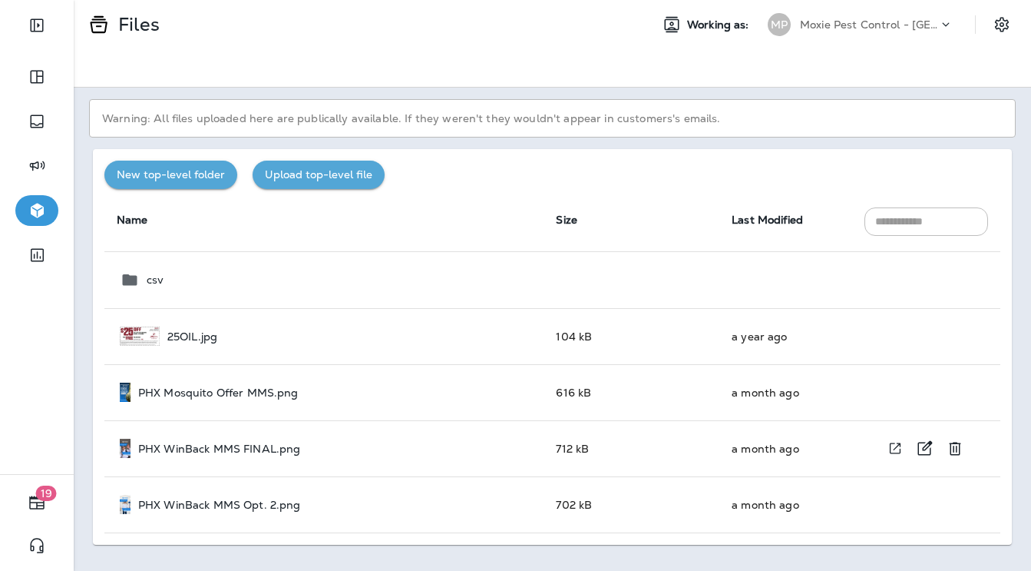
click at [256, 452] on p "PHX WinBack MMS FINAL.png" at bounding box center [219, 448] width 163 height 12
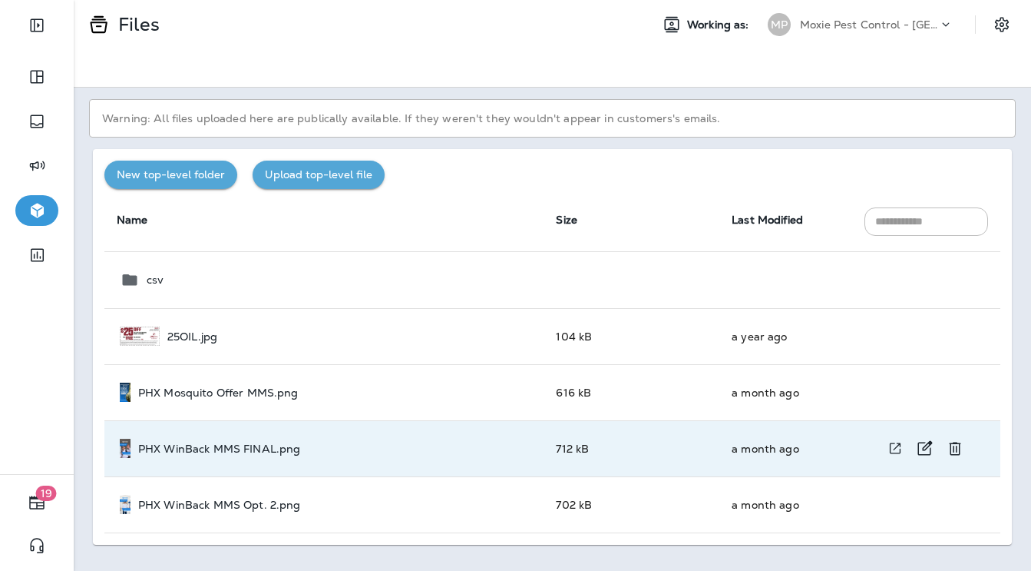
click at [272, 442] on p "PHX WinBack MMS FINAL.png" at bounding box center [219, 448] width 163 height 12
click at [893, 447] on icon "View file in a new window" at bounding box center [895, 448] width 15 height 16
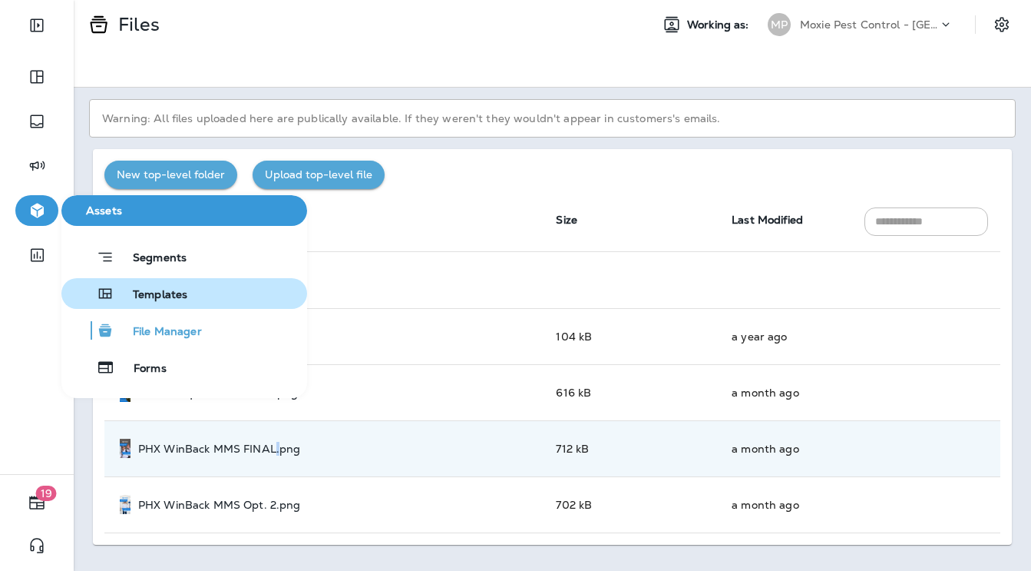
click at [147, 298] on span "Templates" at bounding box center [150, 295] width 73 height 15
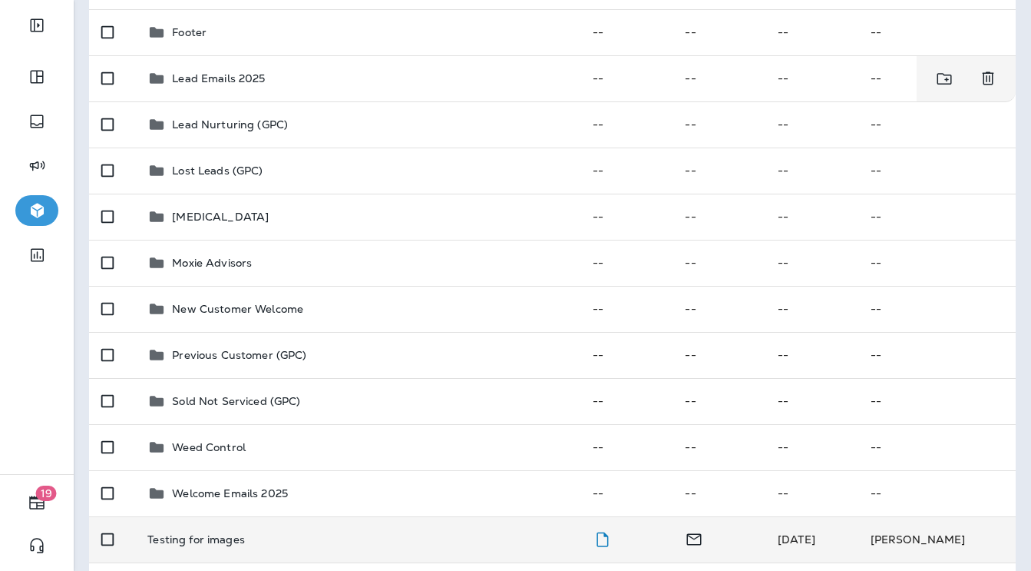
scroll to position [213, 0]
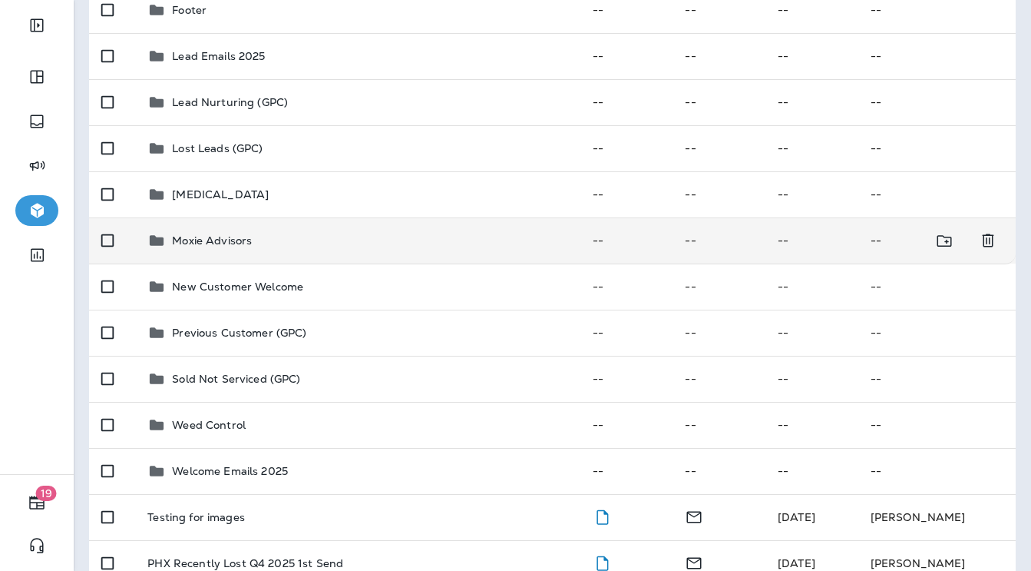
click at [258, 249] on div "Moxie Advisors" at bounding box center [357, 240] width 420 height 18
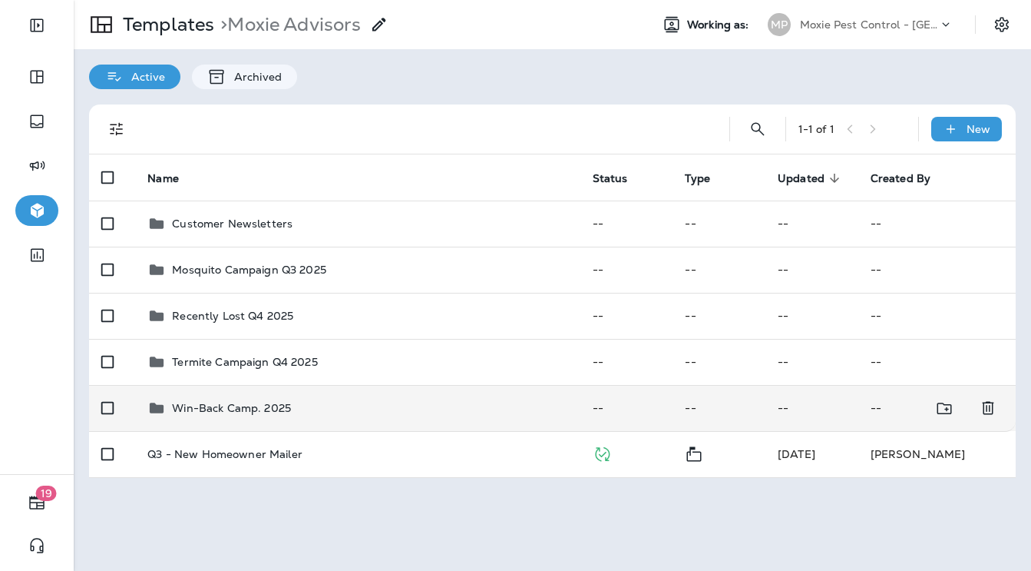
click at [230, 402] on p "Win-Back Camp. 2025" at bounding box center [231, 408] width 119 height 12
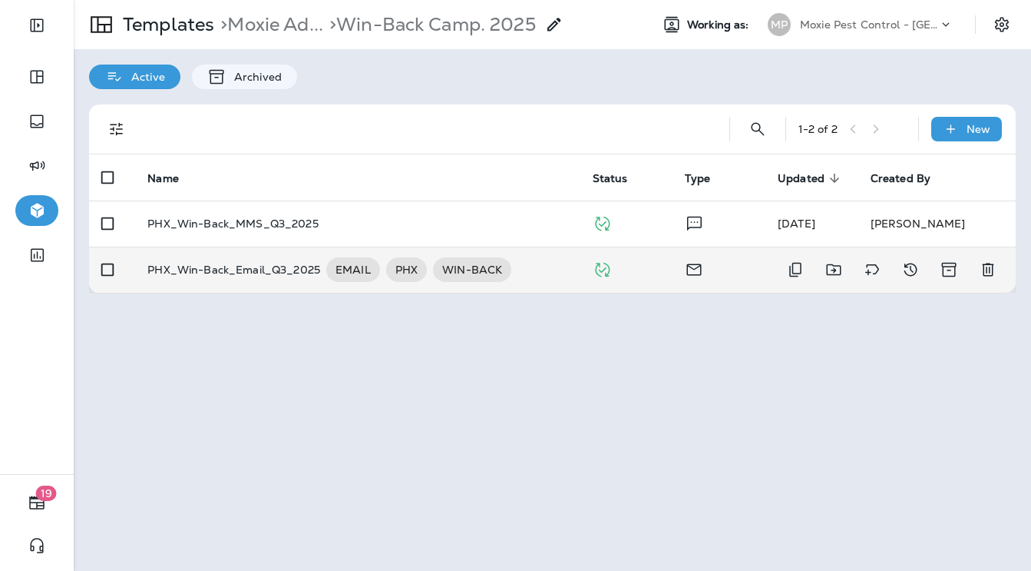
click at [260, 261] on p "PHX_Win-Back_Email_Q3_2025" at bounding box center [233, 269] width 173 height 25
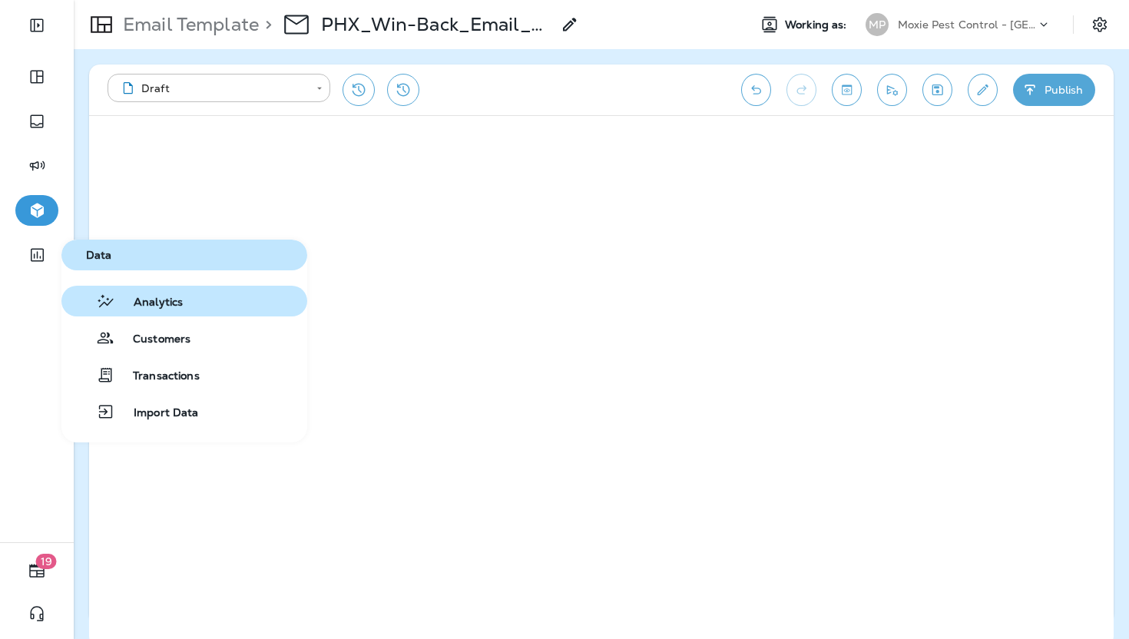
click at [132, 289] on button "Analytics" at bounding box center [184, 301] width 246 height 31
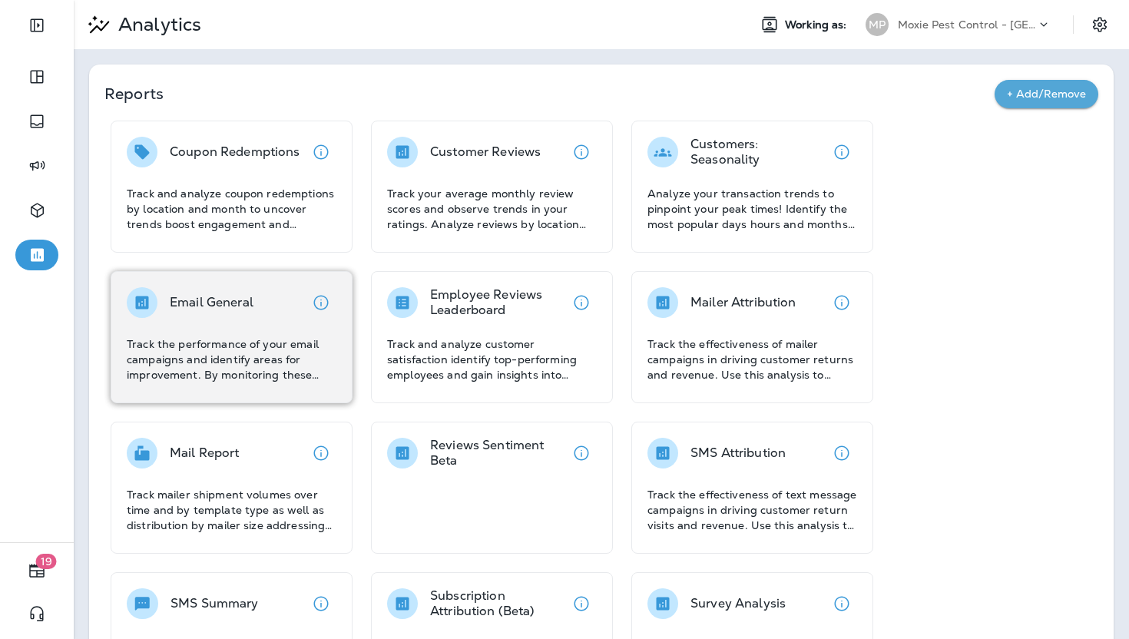
click at [194, 327] on div "Email General Track the performance of your email campaigns and identify areas …" at bounding box center [232, 334] width 210 height 95
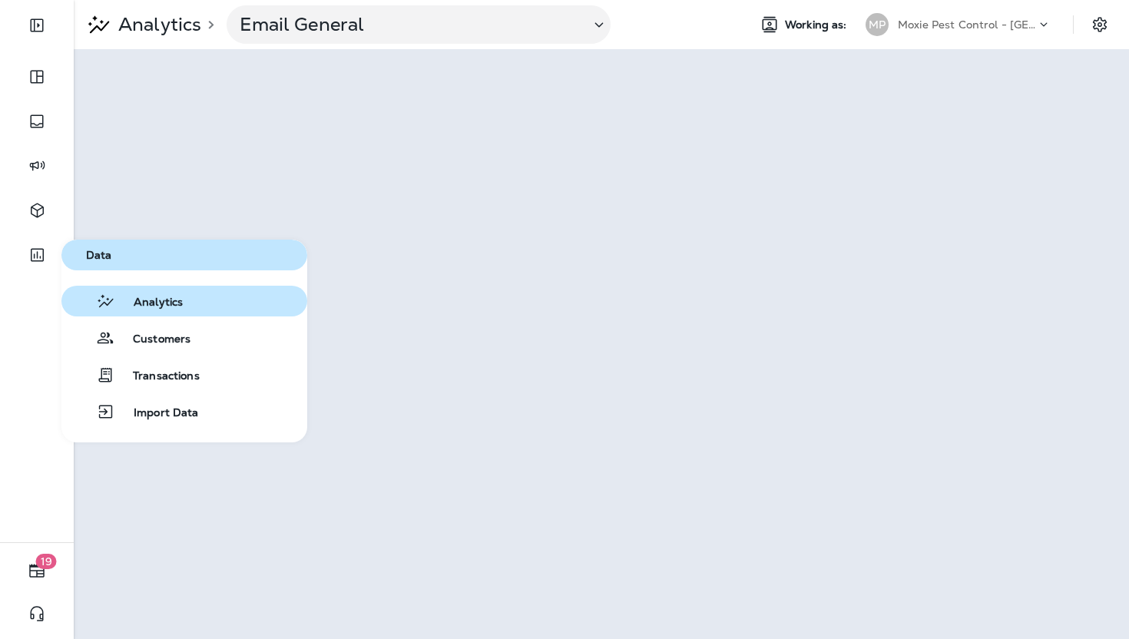
click at [117, 297] on span "Analytics" at bounding box center [149, 303] width 68 height 15
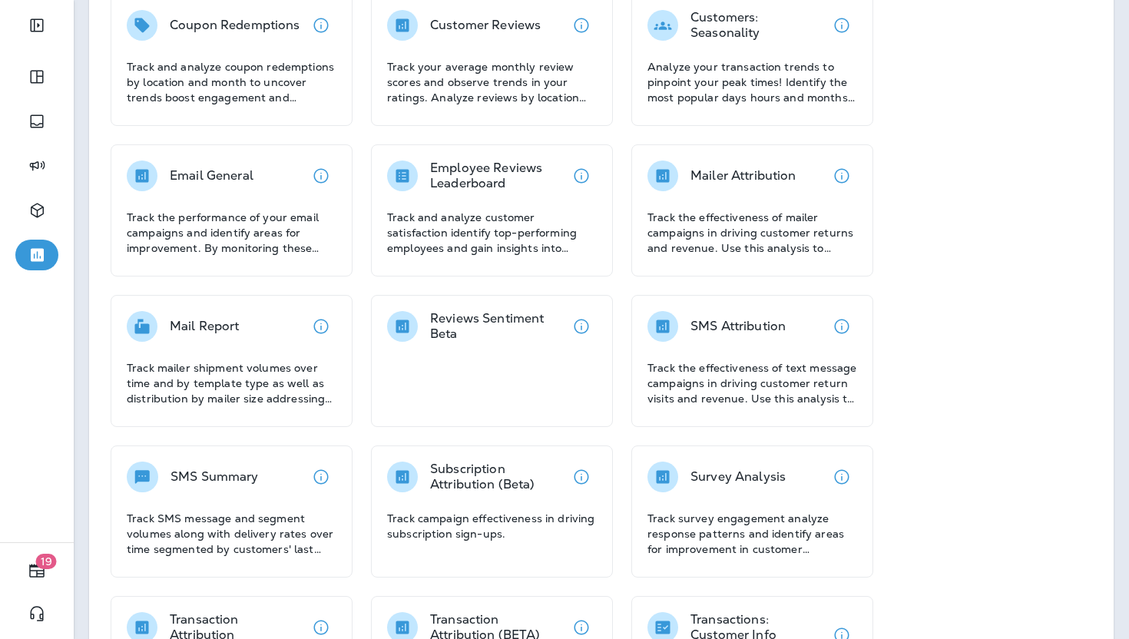
scroll to position [134, 0]
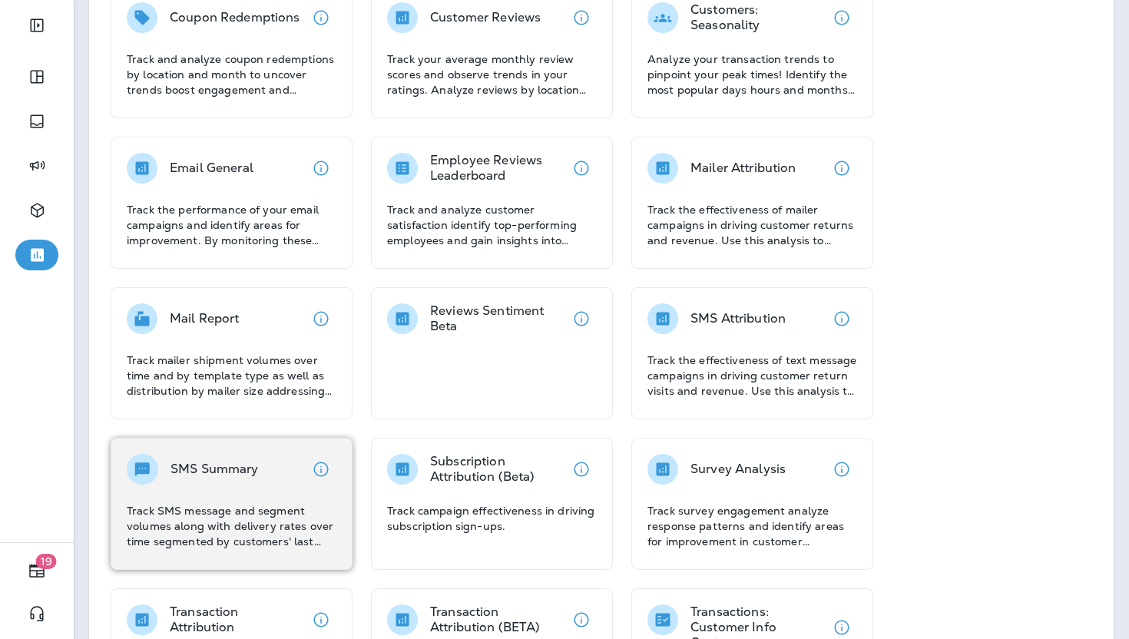
click at [215, 531] on p "Track SMS message and segment volumes along with delivery rates over time segme…" at bounding box center [232, 526] width 210 height 46
